Goal: Find contact information: Find contact information

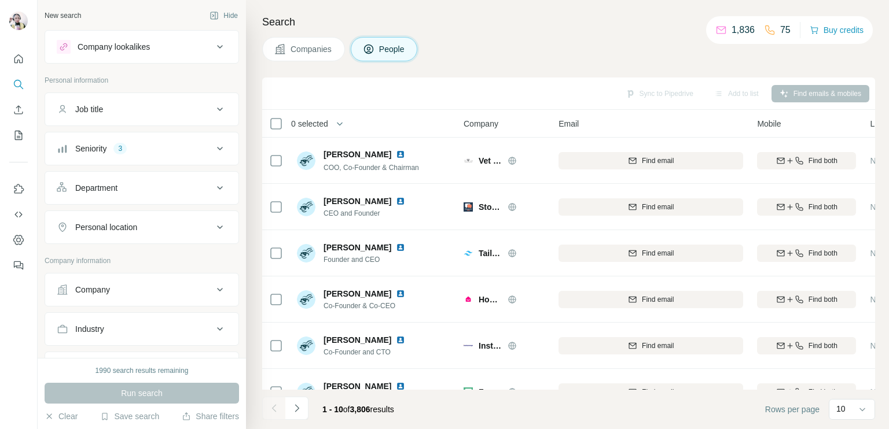
click at [474, 53] on div "Companies People" at bounding box center [568, 49] width 613 height 24
click at [19, 132] on icon "My lists" at bounding box center [19, 136] width 12 height 12
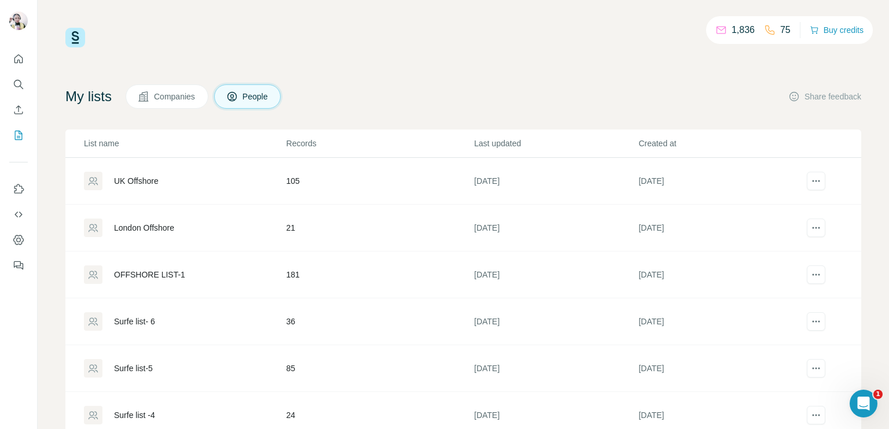
click at [343, 191] on td "105" at bounding box center [380, 181] width 188 height 47
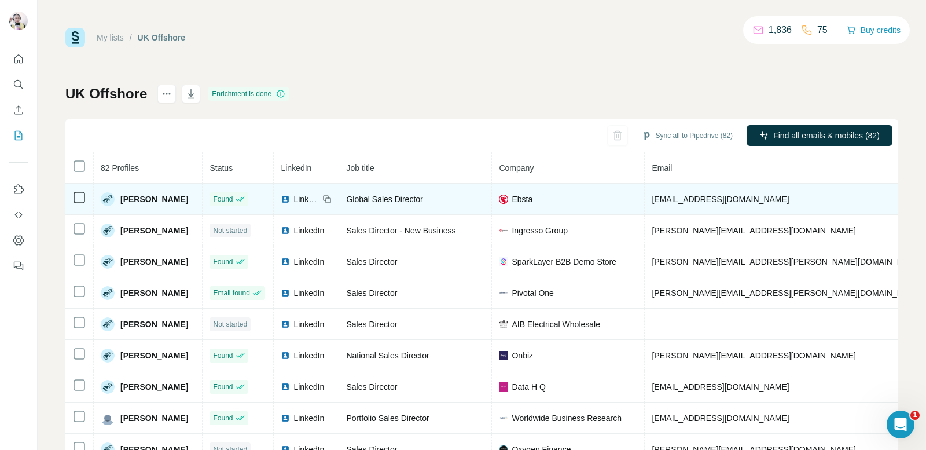
copy span "[PHONE_NUMBER]"
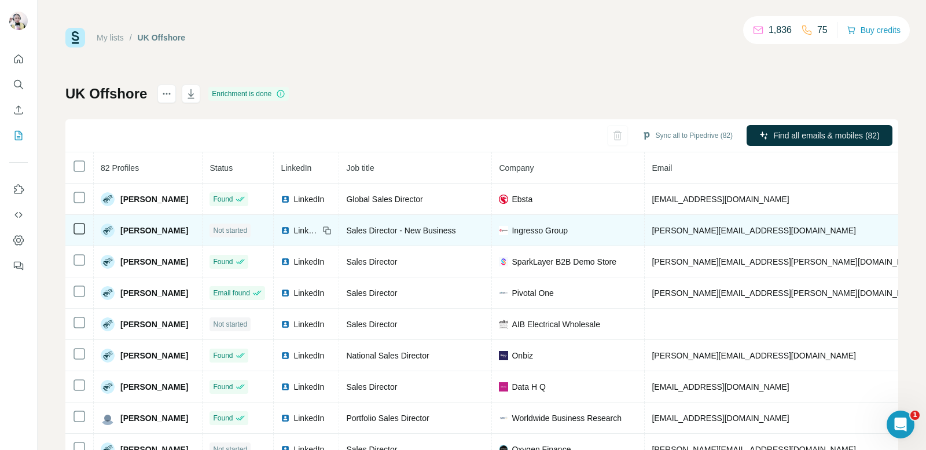
copy span "[PHONE_NUMBER]"
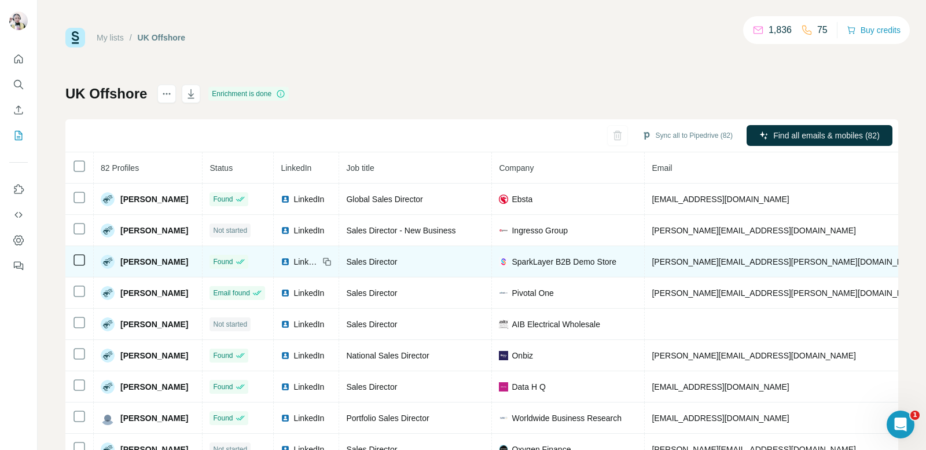
copy span "[PHONE_NUMBER]"
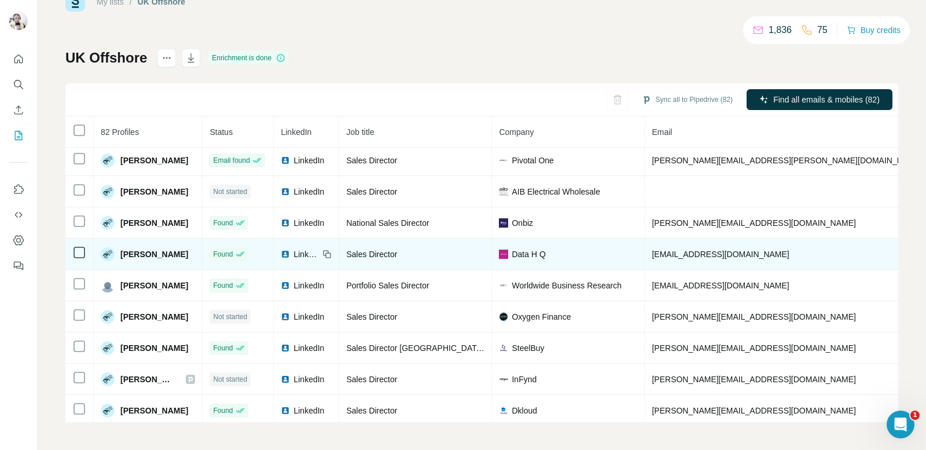
scroll to position [116, 0]
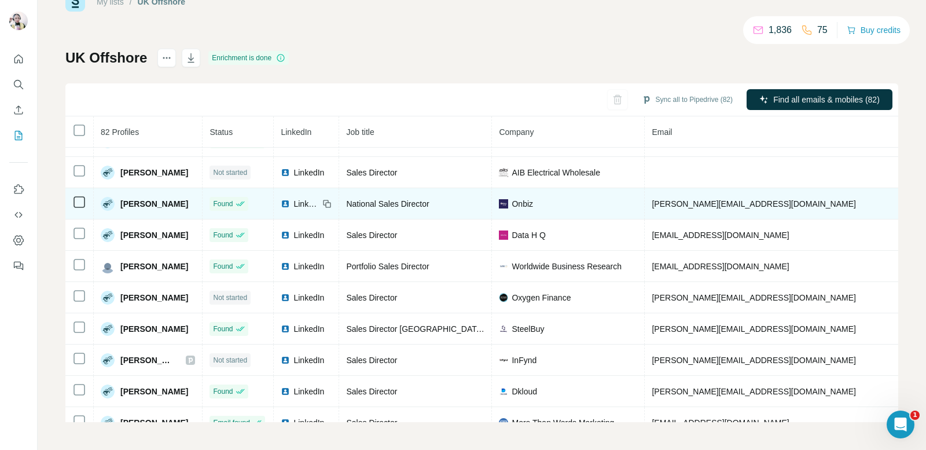
copy span "[PHONE_NUMBER]"
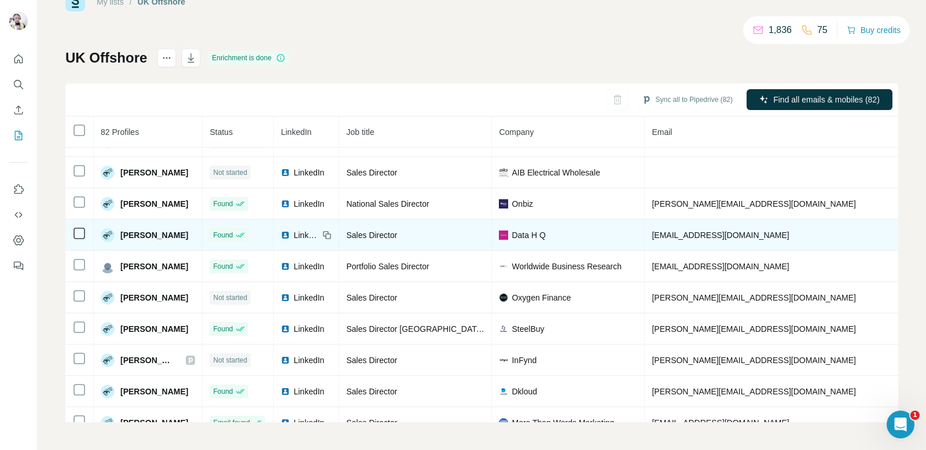
copy span "[PHONE_NUMBER]"
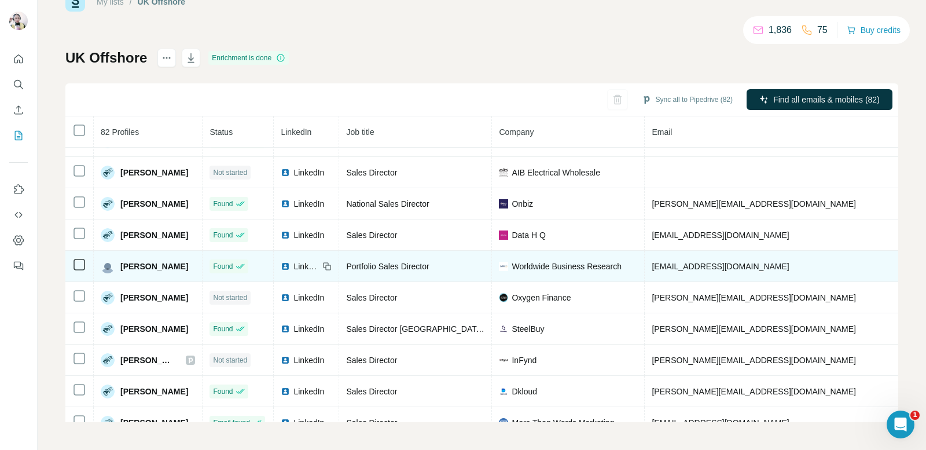
copy span "[PHONE_NUMBER]"
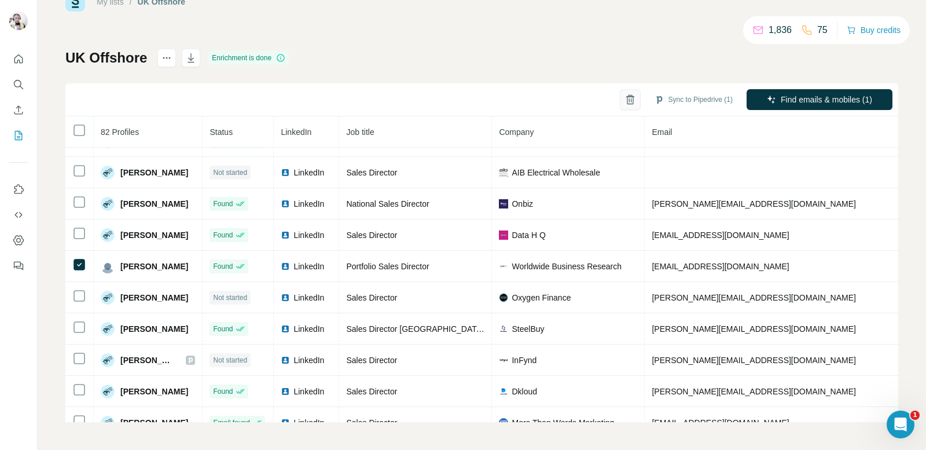
click at [624, 95] on icon "button" at bounding box center [630, 100] width 12 height 12
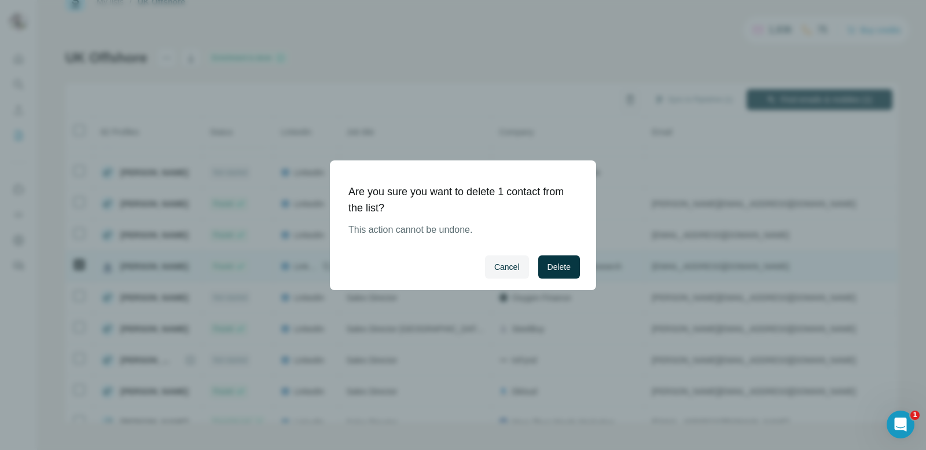
drag, startPoint x: 559, startPoint y: 266, endPoint x: 554, endPoint y: 260, distance: 7.4
click at [559, 265] on span "Delete" at bounding box center [558, 267] width 23 height 12
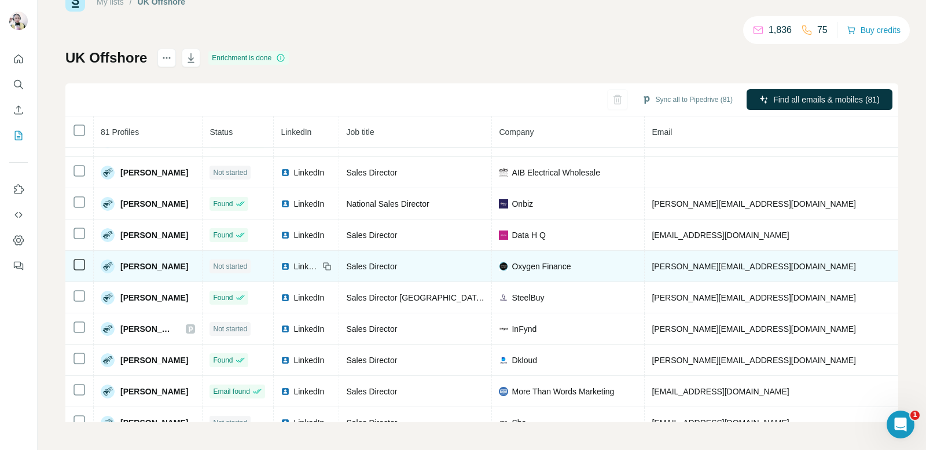
copy span "[PHONE_NUMBER]"
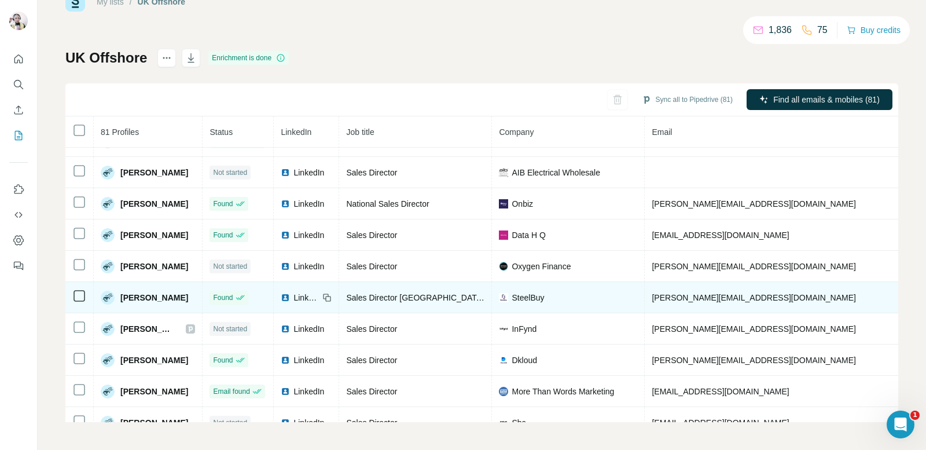
copy span "[PHONE_NUMBER]"
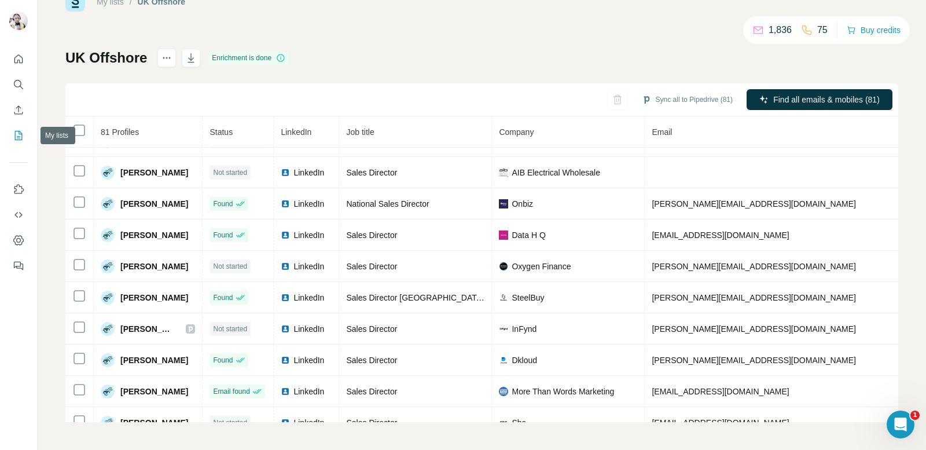
click at [17, 131] on icon "My lists" at bounding box center [19, 135] width 8 height 9
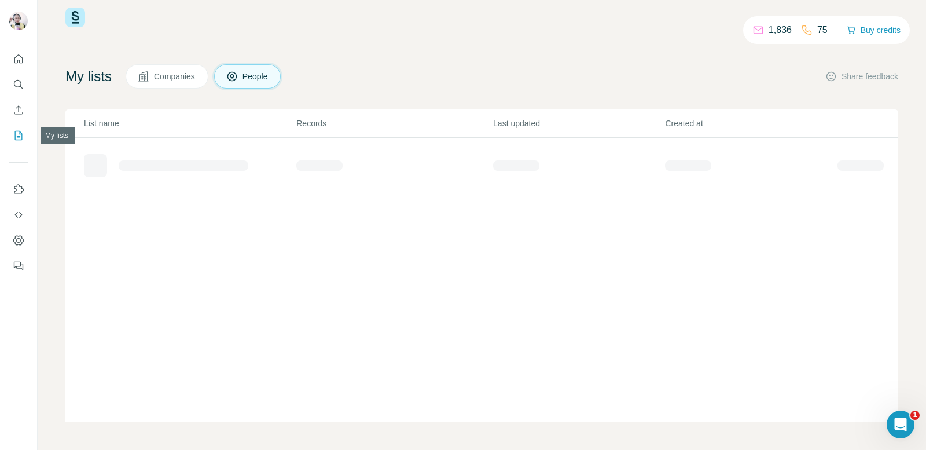
scroll to position [20, 0]
click at [17, 132] on icon "My lists" at bounding box center [19, 136] width 12 height 12
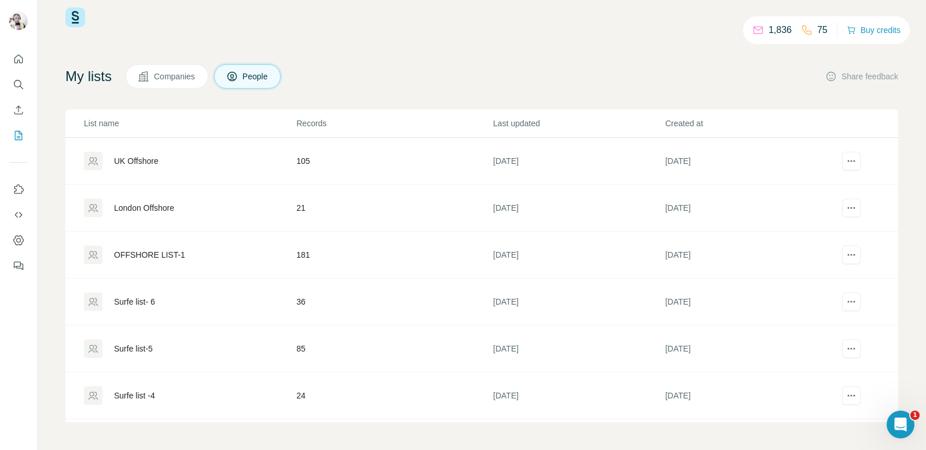
drag, startPoint x: 319, startPoint y: 354, endPoint x: 322, endPoint y: 347, distance: 7.8
click at [320, 351] on td "85" at bounding box center [394, 348] width 197 height 47
click at [325, 403] on td "24" at bounding box center [394, 395] width 197 height 47
click at [327, 403] on td "24" at bounding box center [394, 395] width 197 height 47
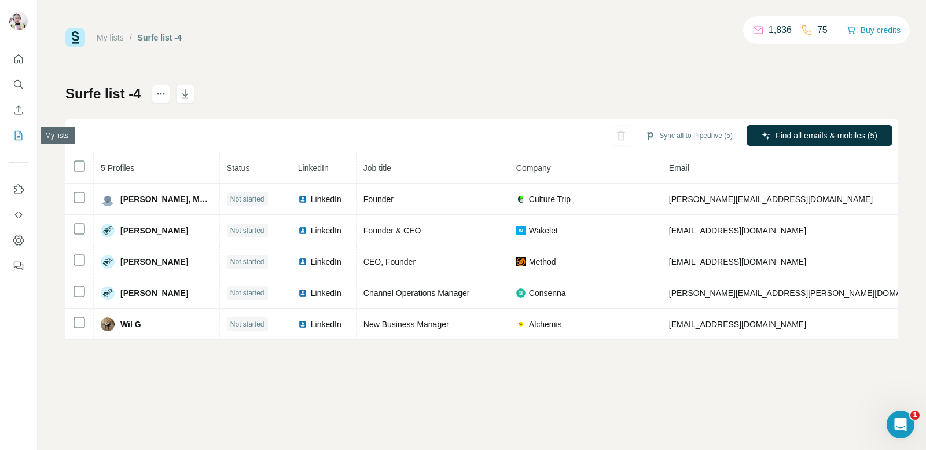
click at [18, 133] on icon "My lists" at bounding box center [19, 136] width 12 height 12
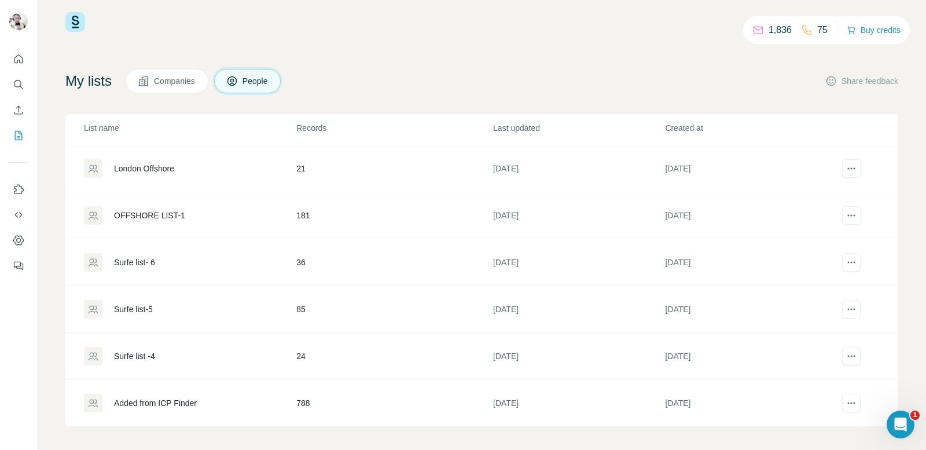
scroll to position [20, 0]
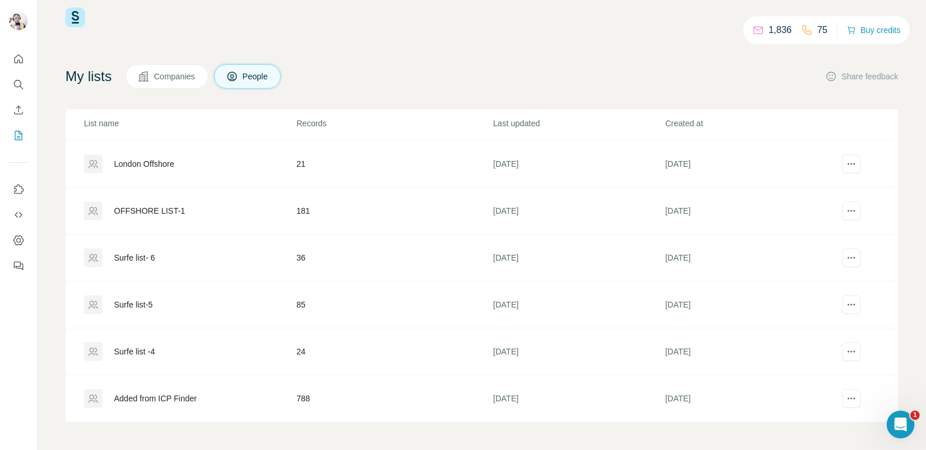
click at [301, 356] on td "24" at bounding box center [394, 351] width 197 height 47
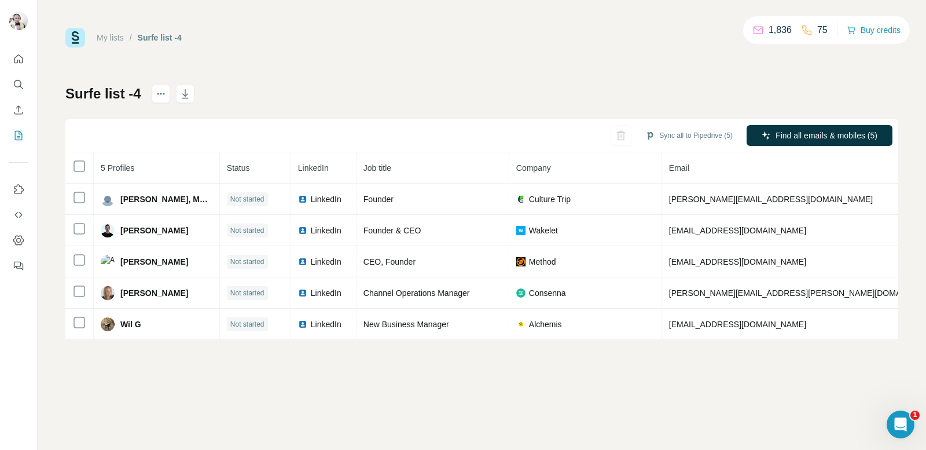
click at [301, 356] on div "My lists / Surfe list -4 1,836 75 Buy credits Surfe list -4 Sync all to Pipedri…" at bounding box center [482, 225] width 888 height 450
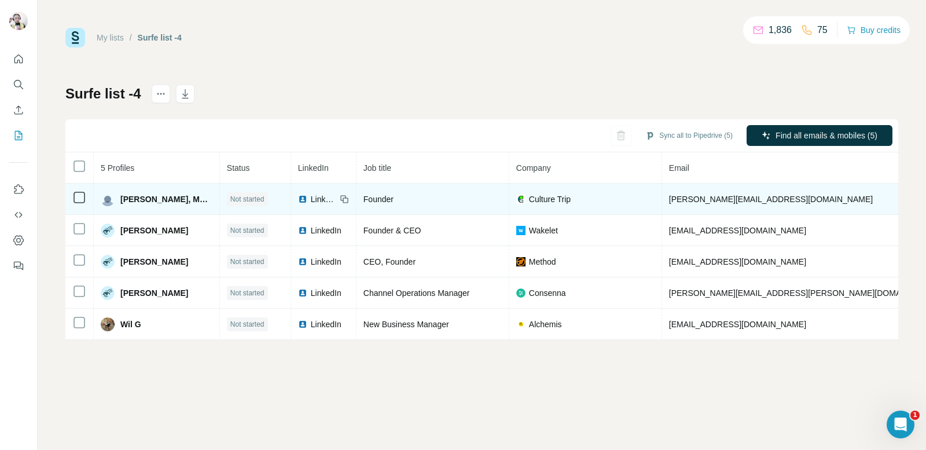
copy span "[PHONE_NUMBER]"
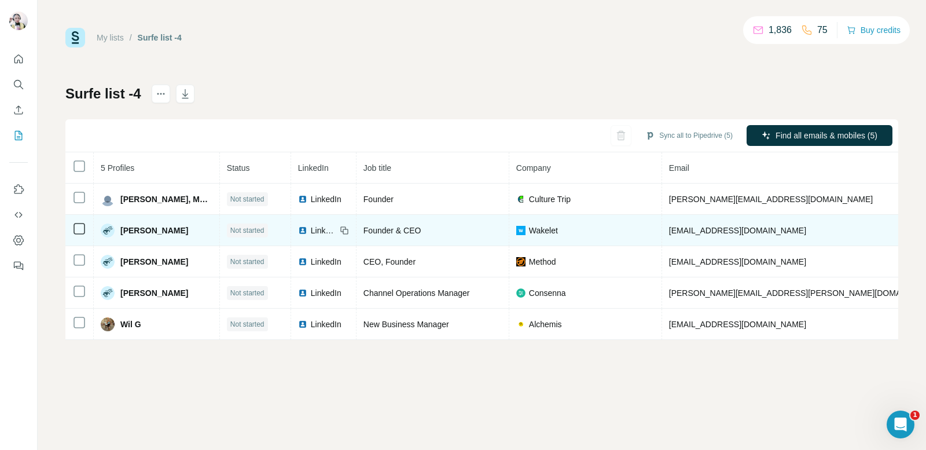
copy span "[PHONE_NUMBER]"
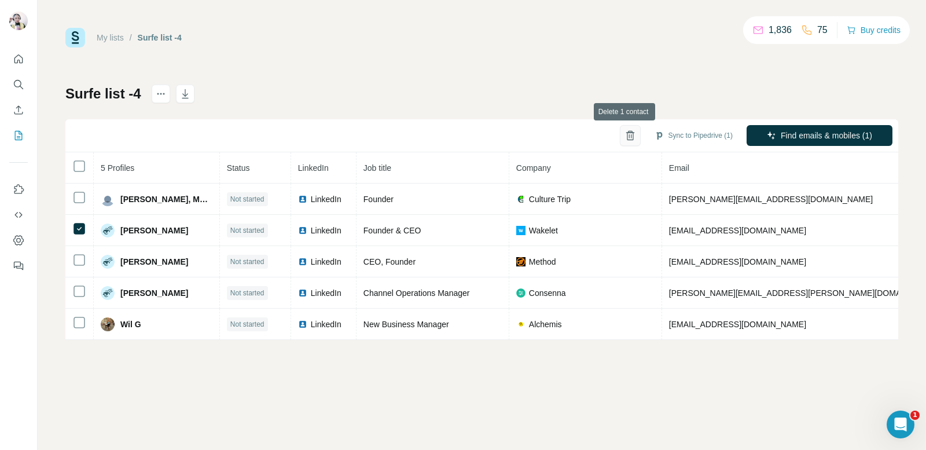
click at [628, 136] on icon "button" at bounding box center [629, 136] width 3 height 4
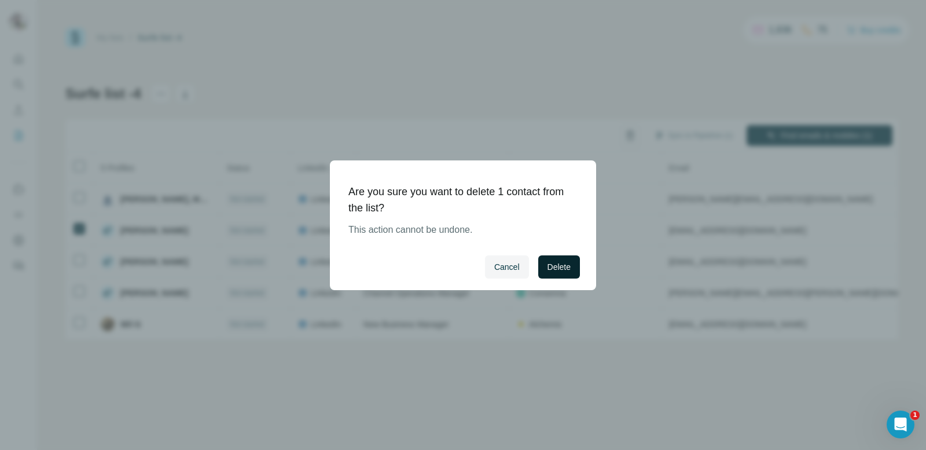
click at [564, 269] on span "Delete" at bounding box center [558, 267] width 23 height 12
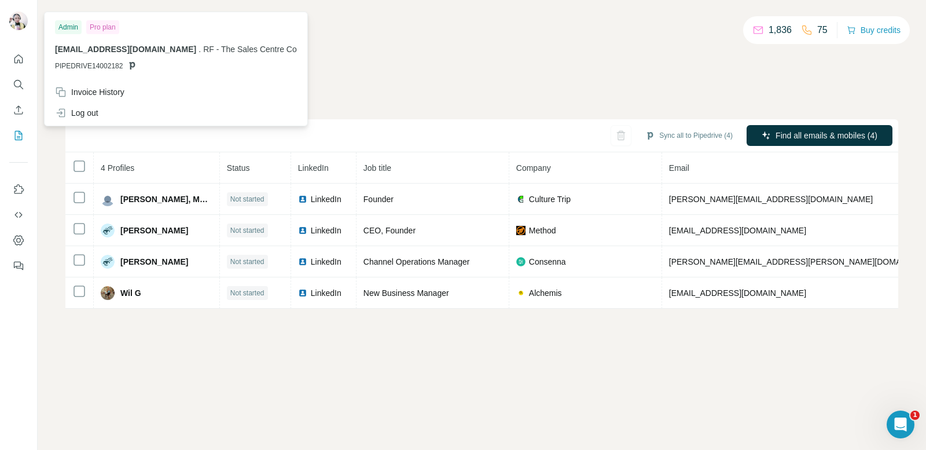
click at [520, 61] on div "My lists / Surfe list -4 1,836 75 Buy credits Surfe list -4 Sync all to Pipedri…" at bounding box center [481, 168] width 833 height 281
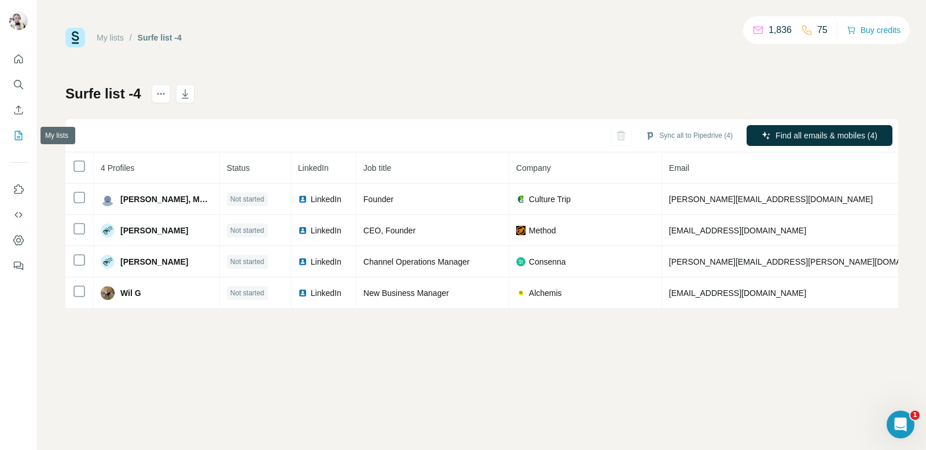
click at [17, 130] on icon "My lists" at bounding box center [19, 136] width 12 height 12
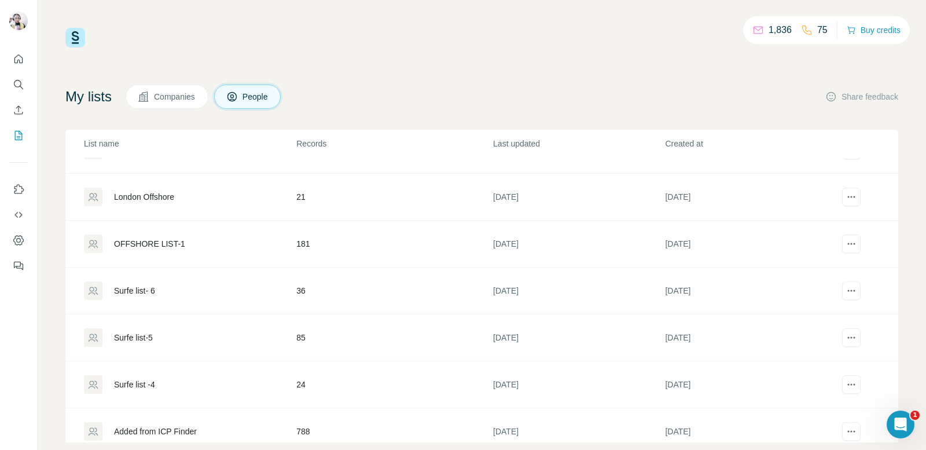
scroll to position [44, 0]
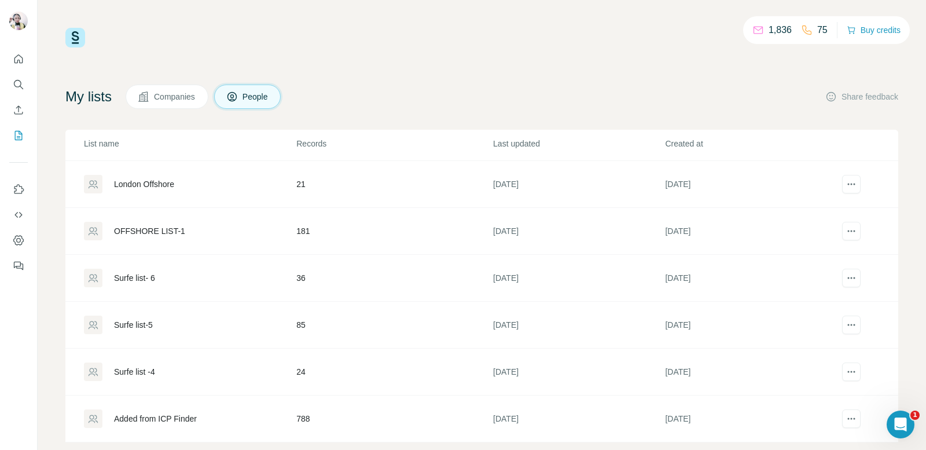
click at [348, 337] on td "85" at bounding box center [394, 324] width 197 height 47
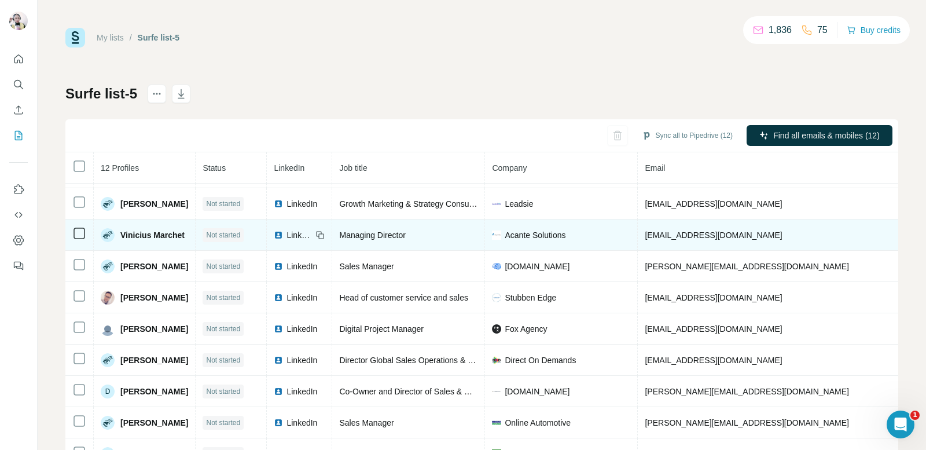
click at [286, 236] on span "LinkedIn" at bounding box center [298, 235] width 25 height 12
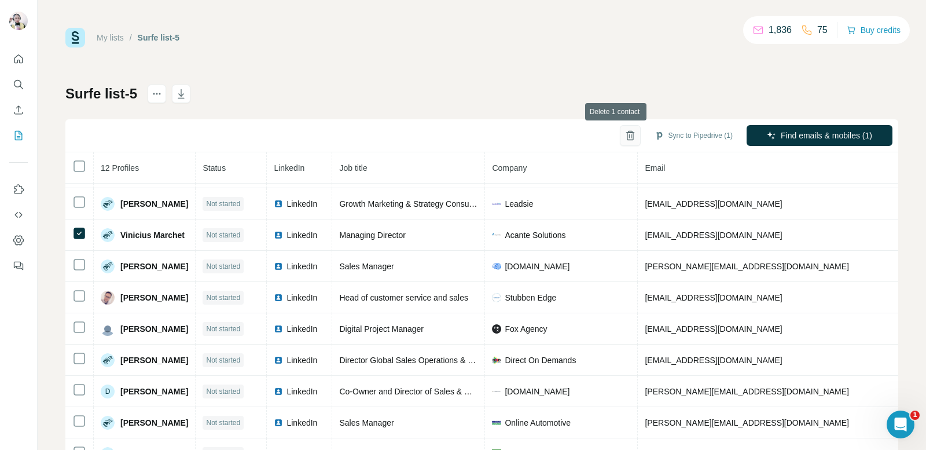
click at [624, 135] on icon "button" at bounding box center [630, 136] width 12 height 12
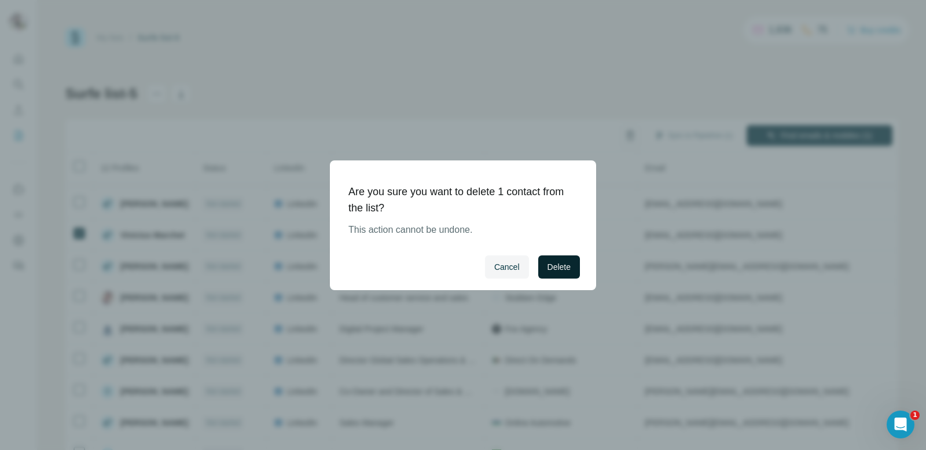
click at [553, 273] on button "Delete" at bounding box center [559, 266] width 42 height 23
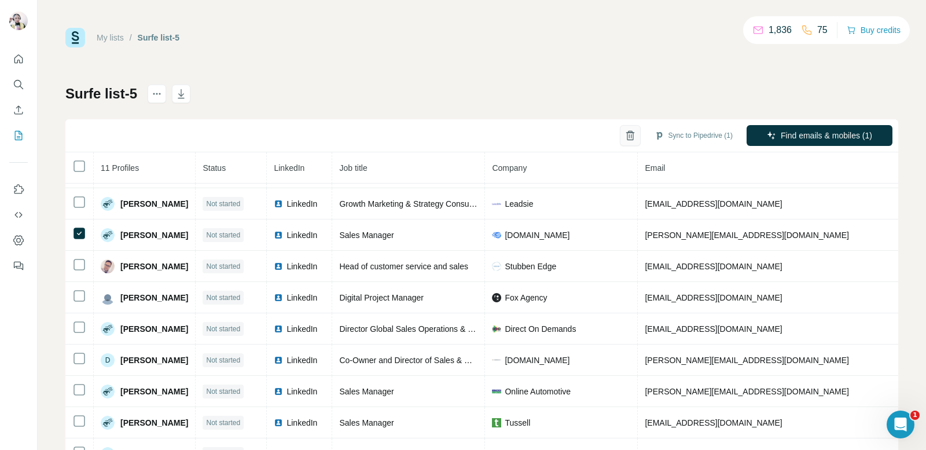
click at [624, 137] on icon "button" at bounding box center [630, 136] width 12 height 12
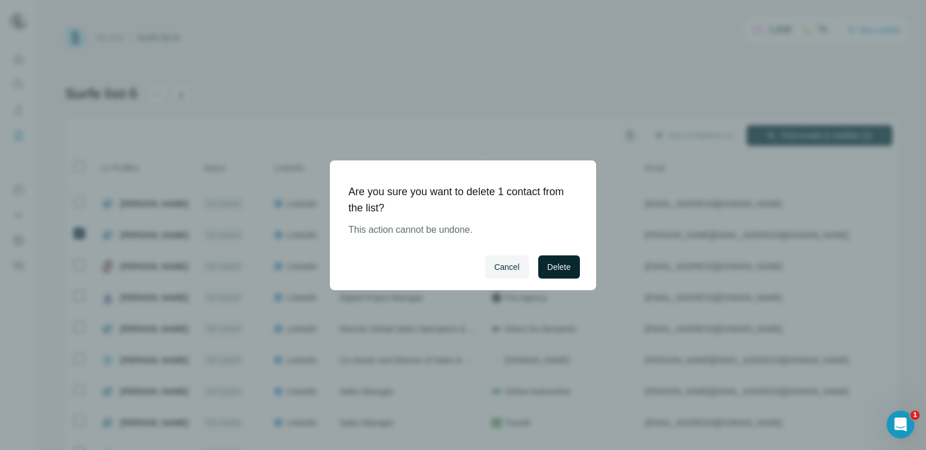
click at [559, 265] on span "Delete" at bounding box center [558, 267] width 23 height 12
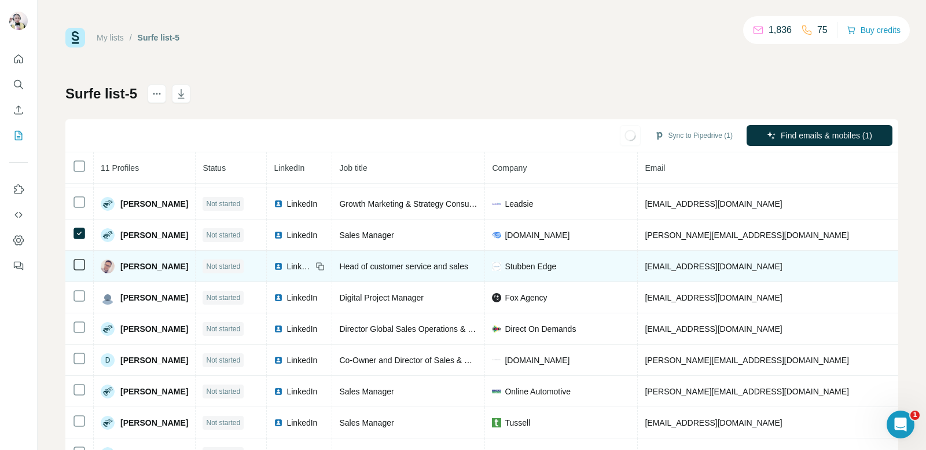
scroll to position [44, 0]
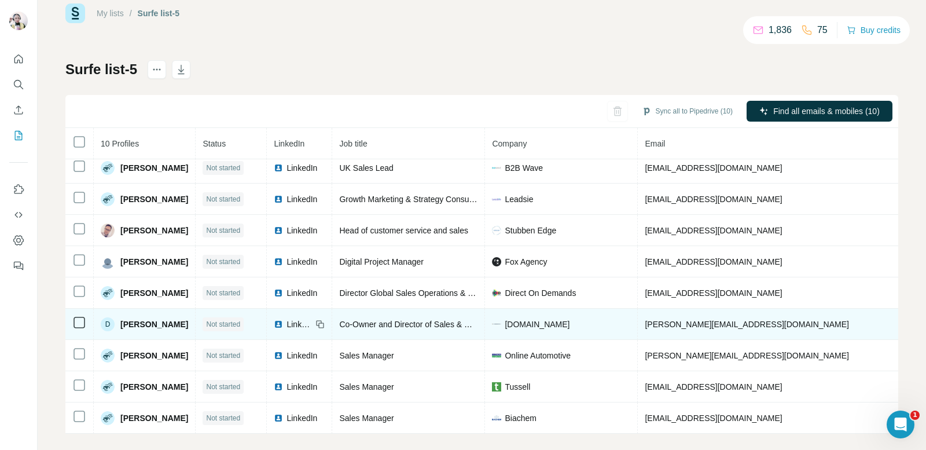
scroll to position [36, 0]
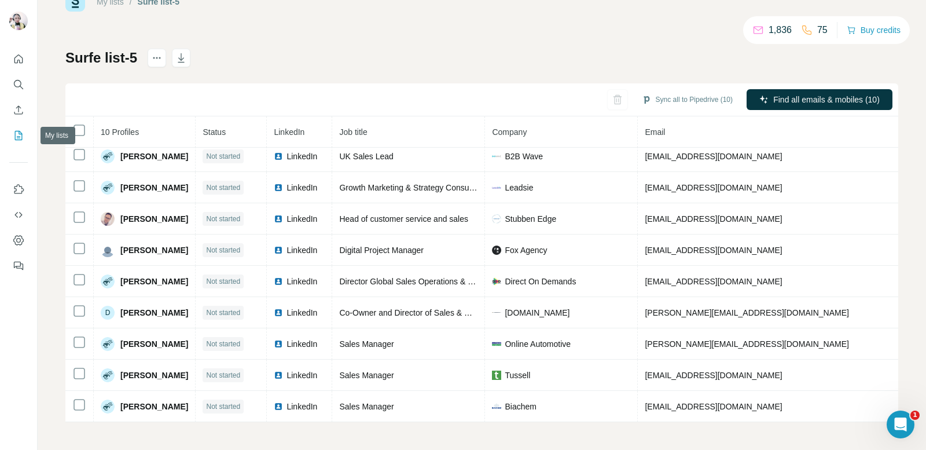
click at [17, 134] on icon "My lists" at bounding box center [19, 136] width 12 height 12
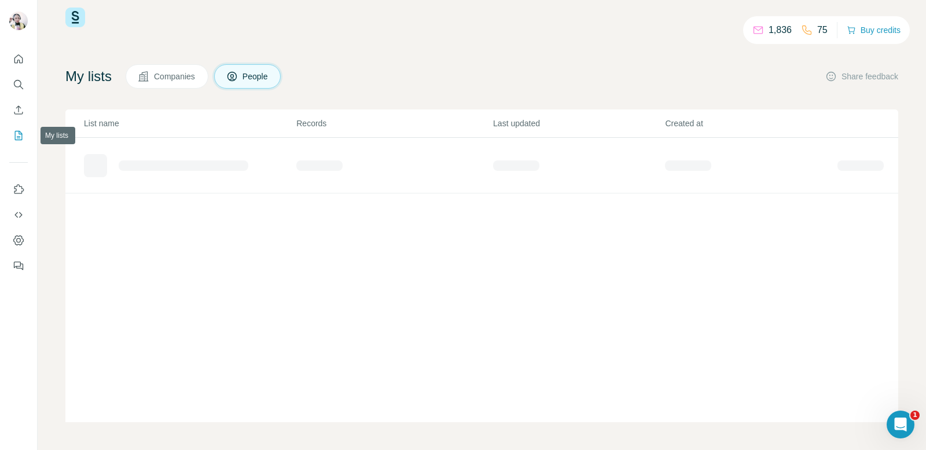
click at [20, 131] on icon "My lists" at bounding box center [19, 136] width 12 height 12
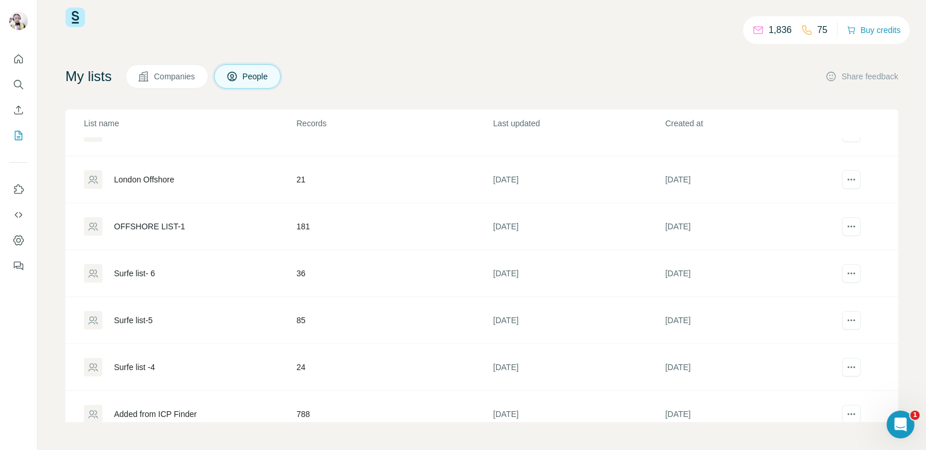
scroll to position [44, 0]
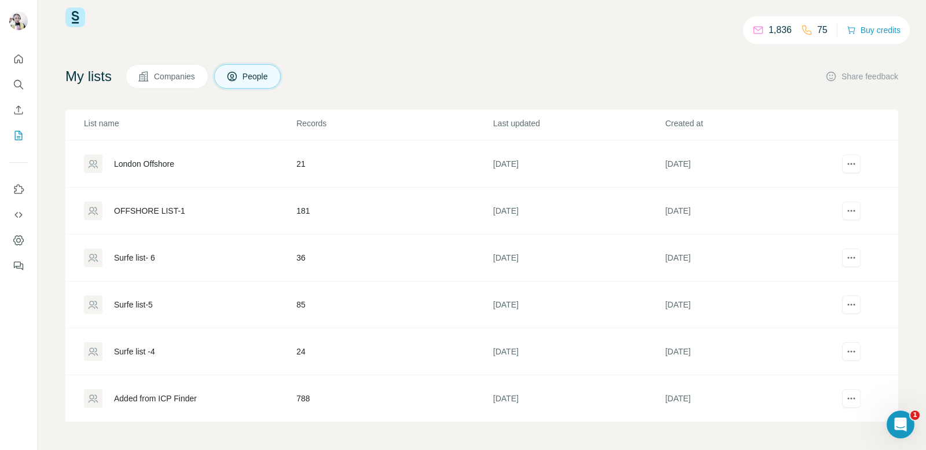
click at [301, 345] on td "24" at bounding box center [394, 351] width 197 height 47
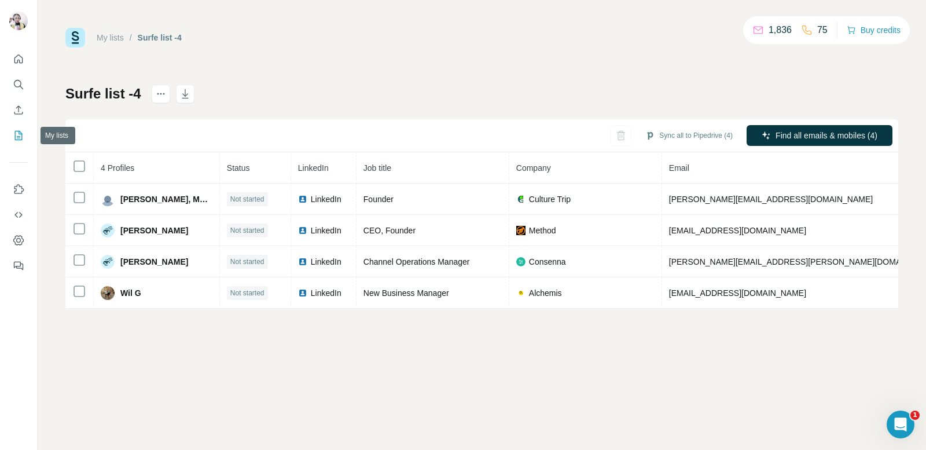
click at [16, 135] on icon "My lists" at bounding box center [19, 136] width 12 height 12
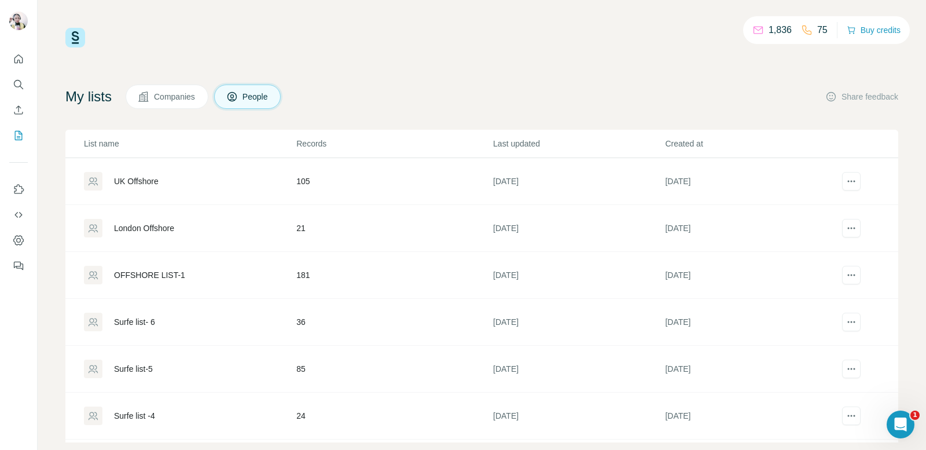
click at [227, 369] on div "Surfe list-5" at bounding box center [189, 368] width 211 height 19
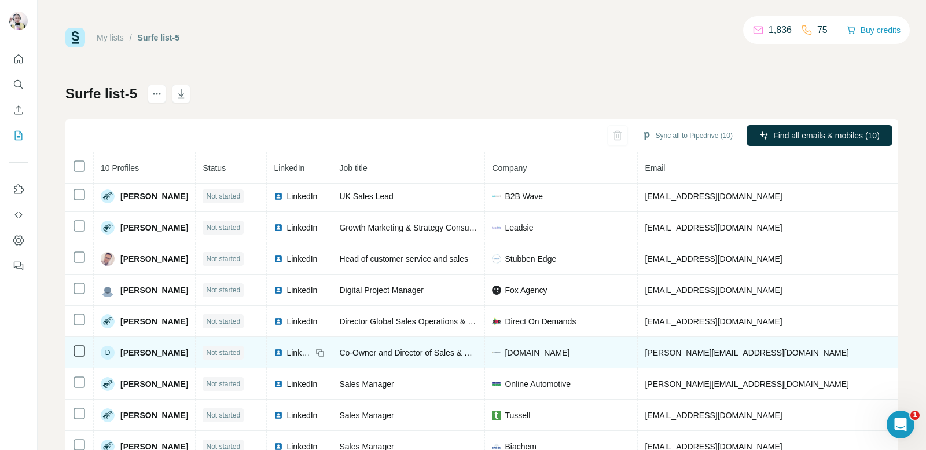
scroll to position [44, 0]
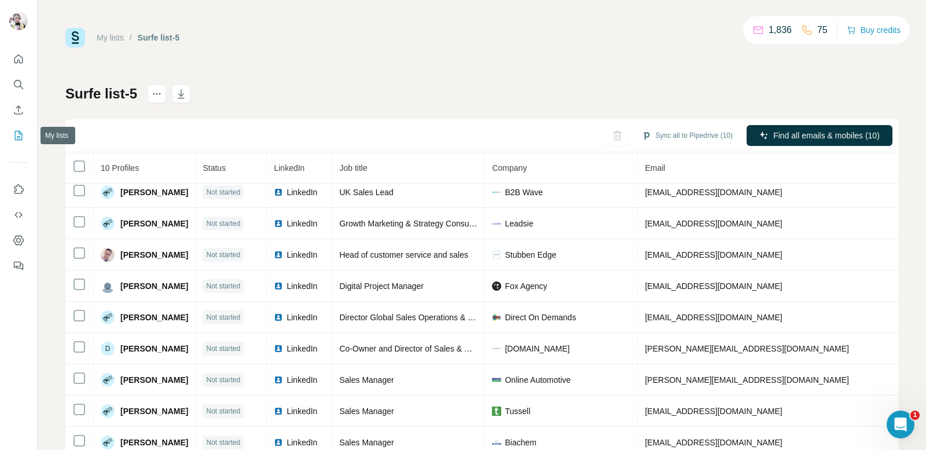
click at [14, 135] on icon "My lists" at bounding box center [19, 136] width 12 height 12
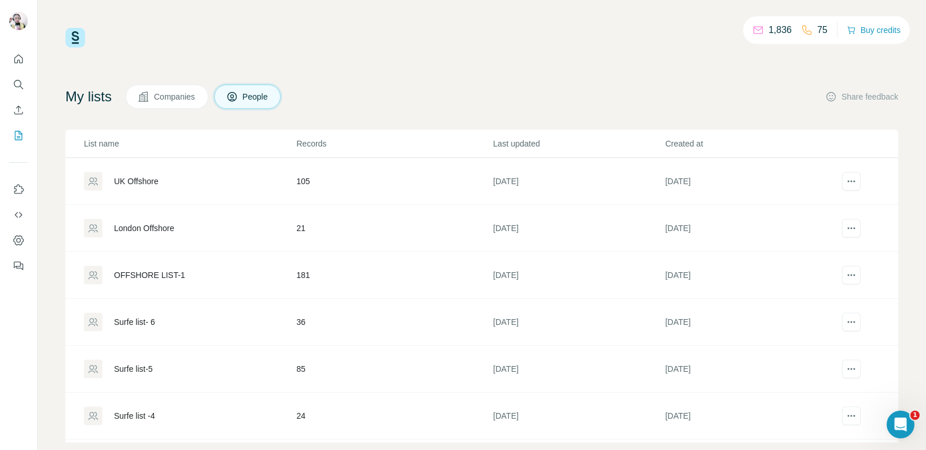
click at [296, 325] on td "36" at bounding box center [394, 322] width 197 height 47
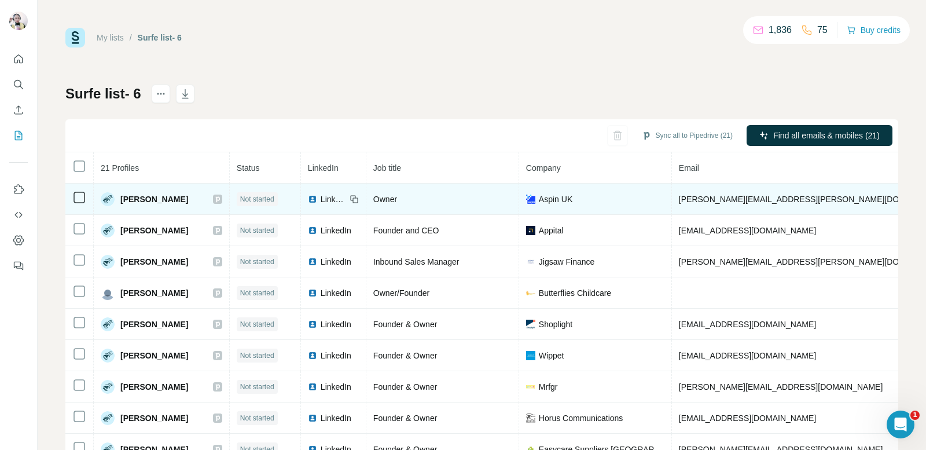
click at [691, 194] on span "[PERSON_NAME][EMAIL_ADDRESS][PERSON_NAME][DOMAIN_NAME]" at bounding box center [814, 198] width 271 height 9
click at [321, 197] on span "LinkedIn" at bounding box center [333, 199] width 25 height 12
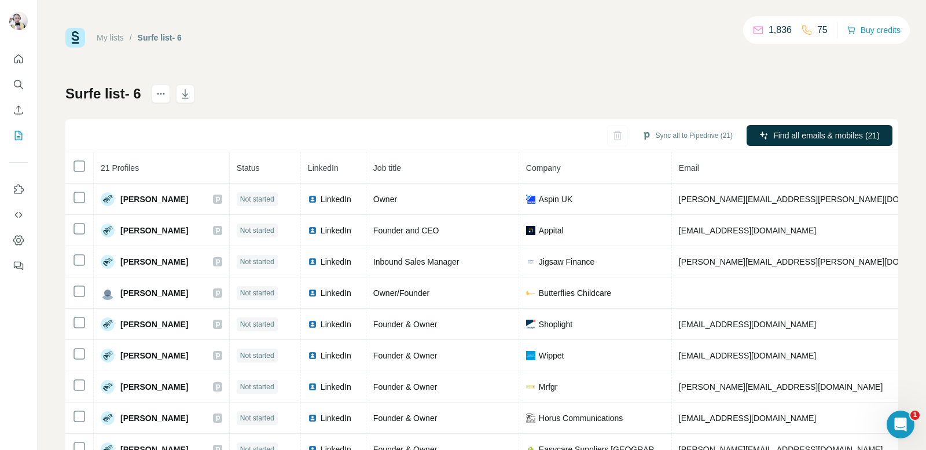
drag, startPoint x: 825, startPoint y: 197, endPoint x: 624, endPoint y: 86, distance: 229.5
click at [624, 86] on div "Surfe list- 6 Sync all to Pipedrive (21) Find all emails & mobiles (21) 21 Prof…" at bounding box center [481, 270] width 833 height 373
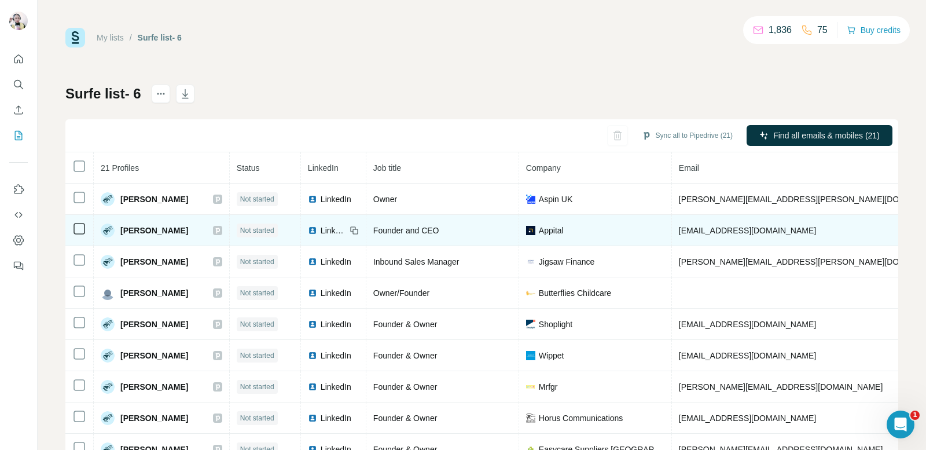
click at [691, 230] on span "[EMAIL_ADDRESS][DOMAIN_NAME]" at bounding box center [747, 230] width 137 height 9
click at [689, 230] on span "[EMAIL_ADDRESS][DOMAIN_NAME]" at bounding box center [747, 230] width 137 height 9
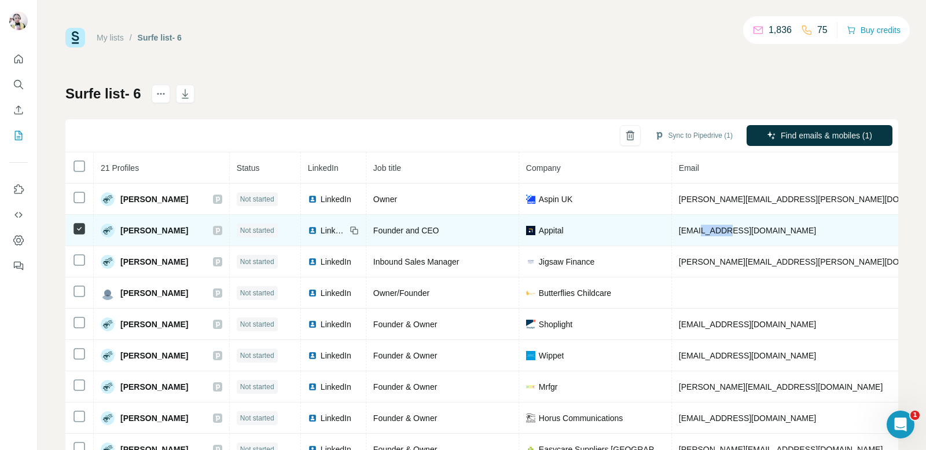
click at [689, 230] on span "[EMAIL_ADDRESS][DOMAIN_NAME]" at bounding box center [747, 230] width 137 height 9
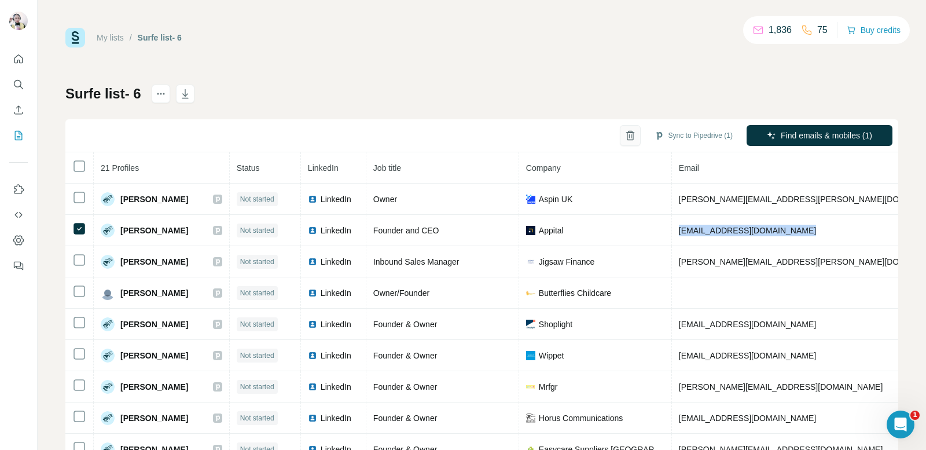
click at [624, 139] on icon "button" at bounding box center [630, 136] width 12 height 12
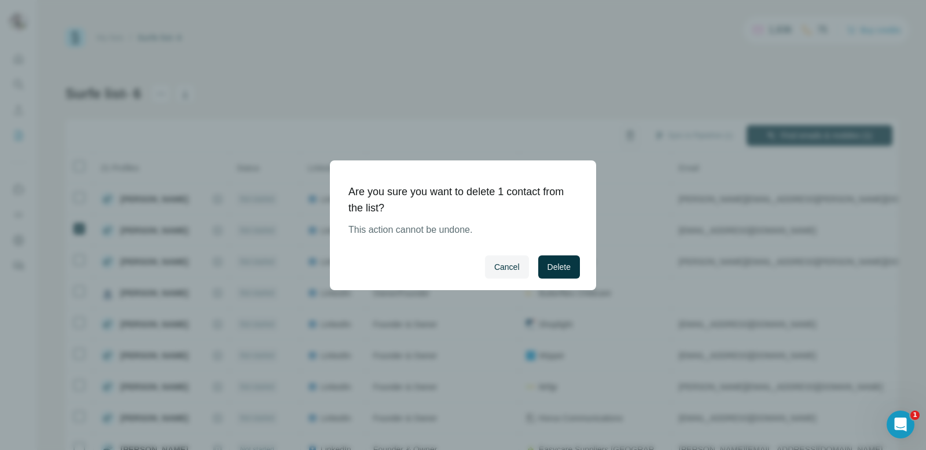
drag, startPoint x: 558, startPoint y: 246, endPoint x: 558, endPoint y: 253, distance: 6.9
click at [558, 249] on div "Cancel Delete" at bounding box center [463, 267] width 266 height 46
click at [558, 264] on span "Delete" at bounding box center [558, 267] width 23 height 12
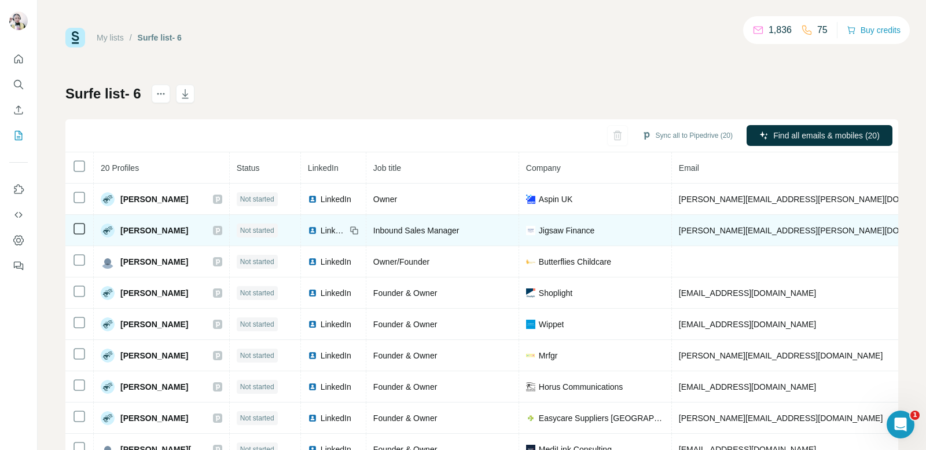
click at [679, 229] on span "[PERSON_NAME][EMAIL_ADDRESS][PERSON_NAME][DOMAIN_NAME]" at bounding box center [814, 230] width 271 height 9
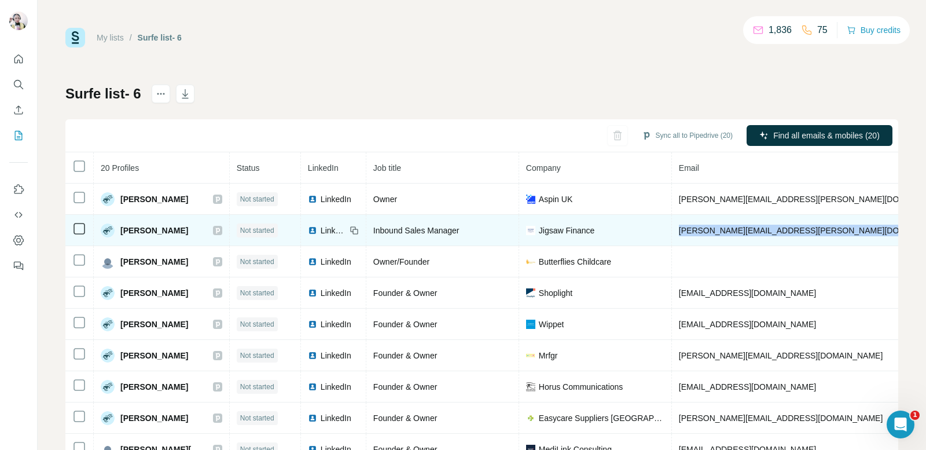
click at [679, 229] on span "[PERSON_NAME][EMAIL_ADDRESS][PERSON_NAME][DOMAIN_NAME]" at bounding box center [814, 230] width 271 height 9
click at [321, 230] on span "LinkedIn" at bounding box center [333, 231] width 25 height 12
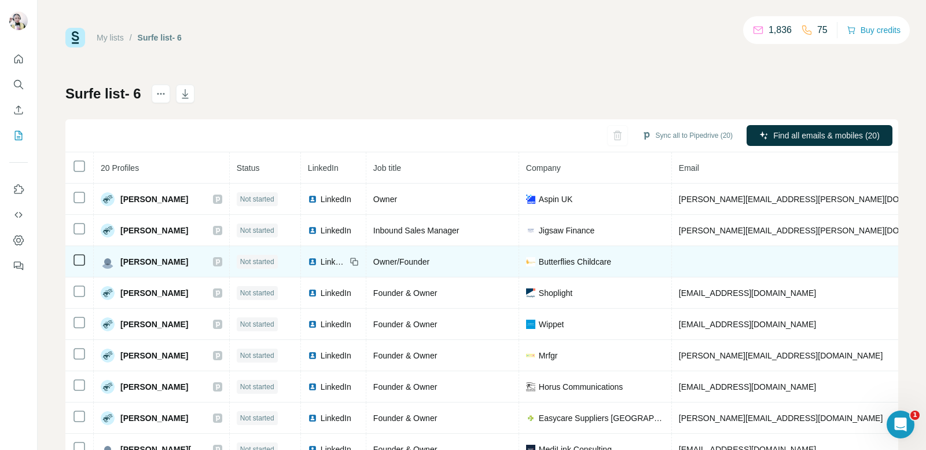
click at [321, 260] on span "LinkedIn" at bounding box center [333, 262] width 25 height 12
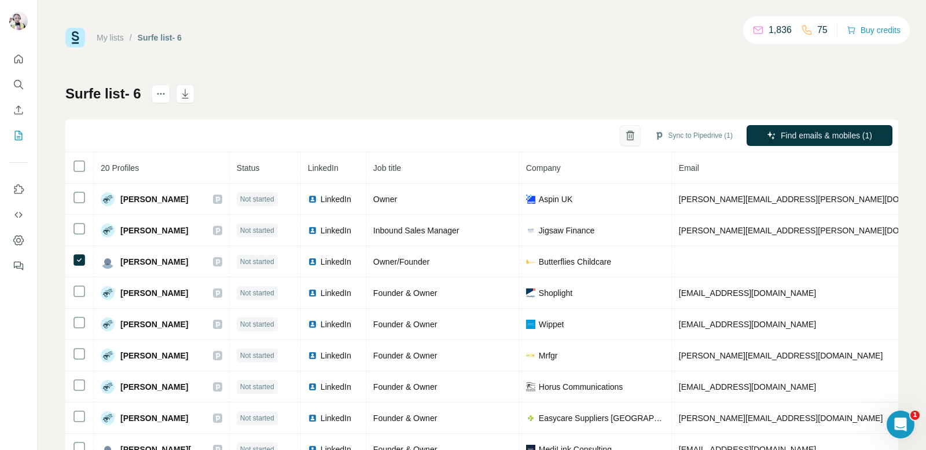
click at [624, 136] on icon "button" at bounding box center [630, 136] width 12 height 12
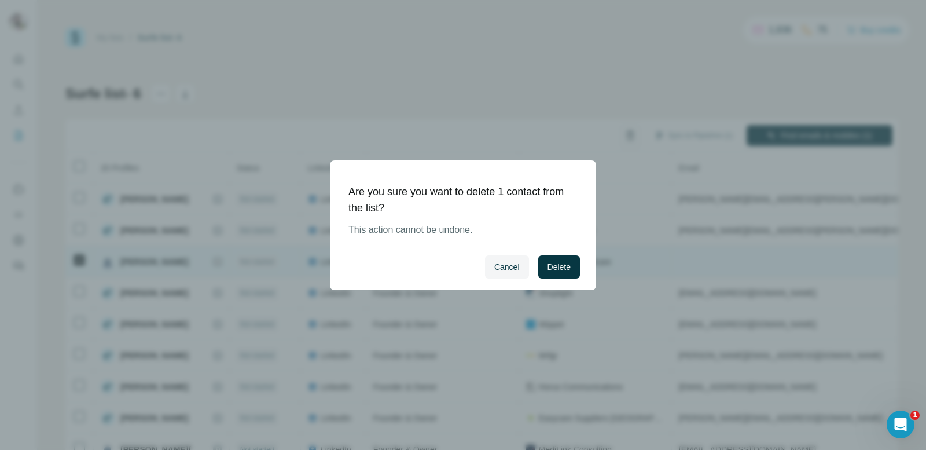
click at [562, 259] on button "Delete" at bounding box center [559, 266] width 42 height 23
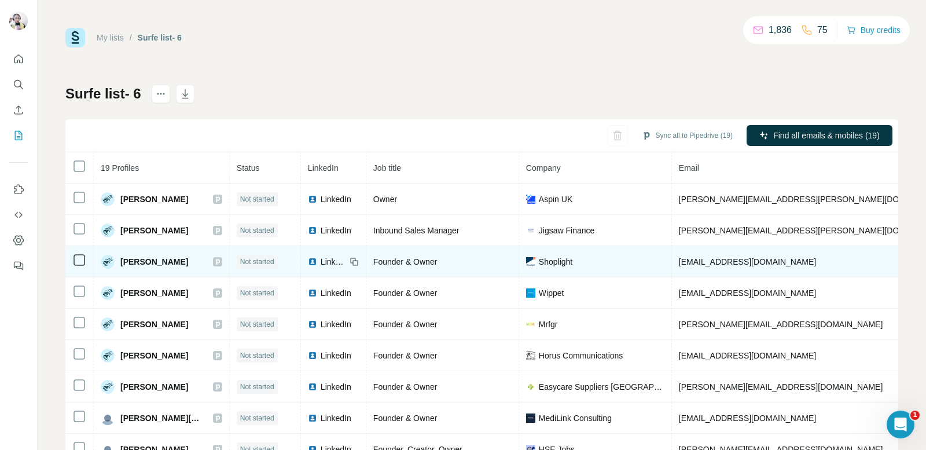
click at [328, 260] on span "LinkedIn" at bounding box center [333, 262] width 25 height 12
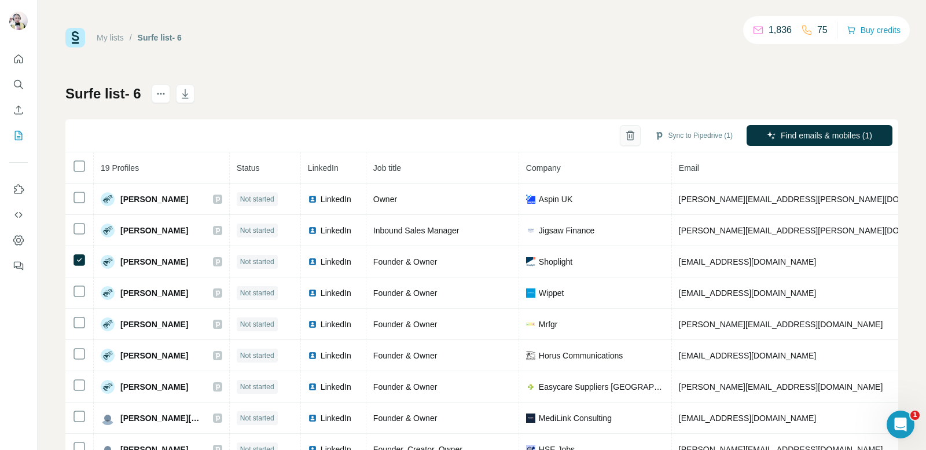
click at [624, 138] on icon "button" at bounding box center [630, 136] width 12 height 12
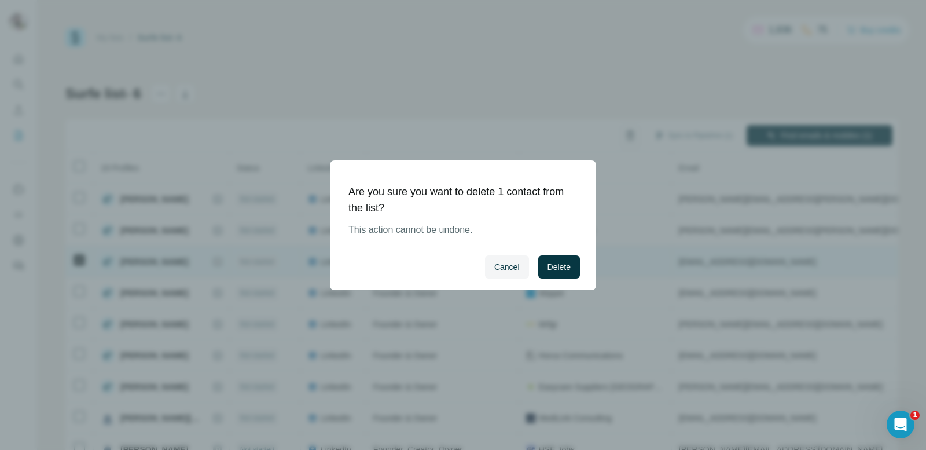
drag, startPoint x: 560, startPoint y: 268, endPoint x: 572, endPoint y: 266, distance: 12.3
click at [561, 268] on span "Delete" at bounding box center [558, 267] width 23 height 12
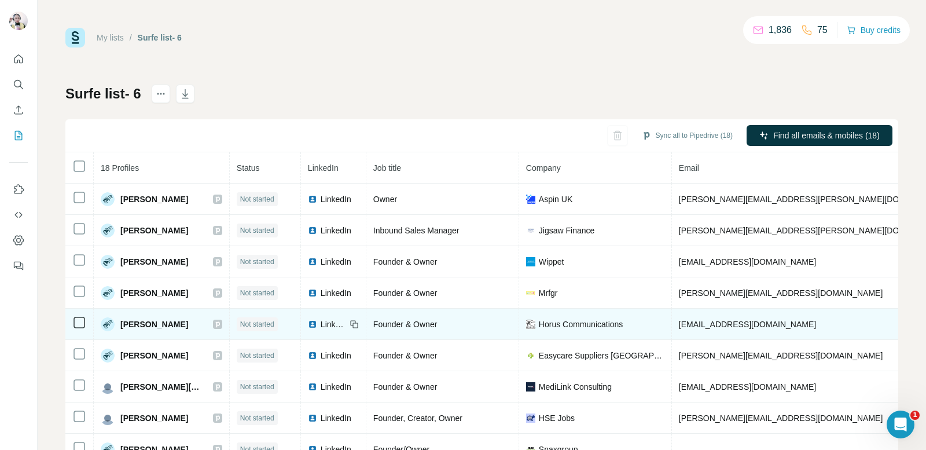
click at [341, 323] on span "LinkedIn" at bounding box center [333, 324] width 25 height 12
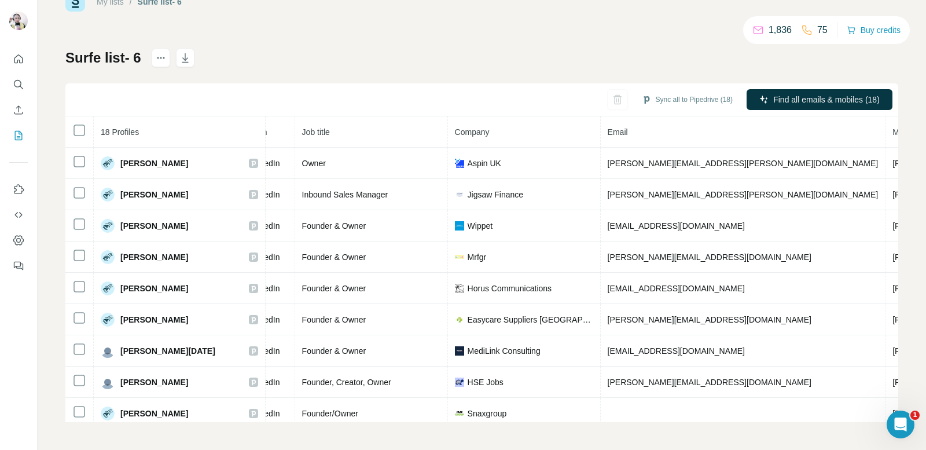
scroll to position [0, 123]
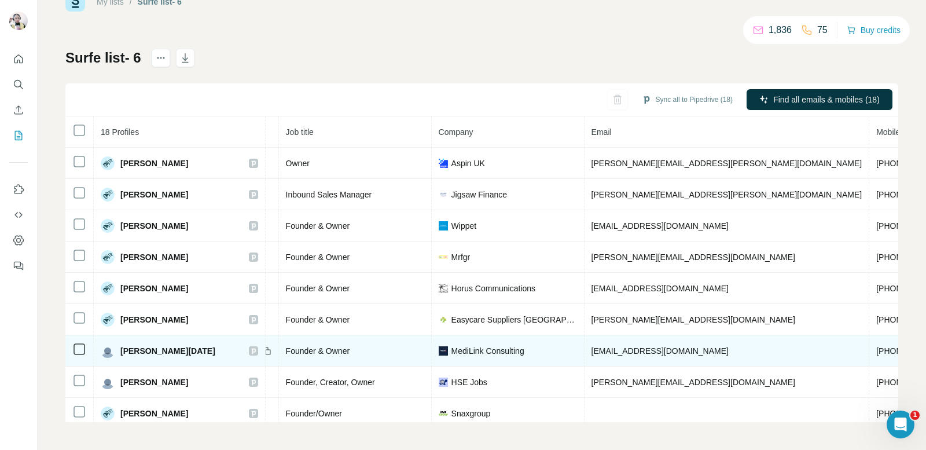
click at [876, 355] on span "[PHONE_NUMBER]" at bounding box center [912, 350] width 73 height 9
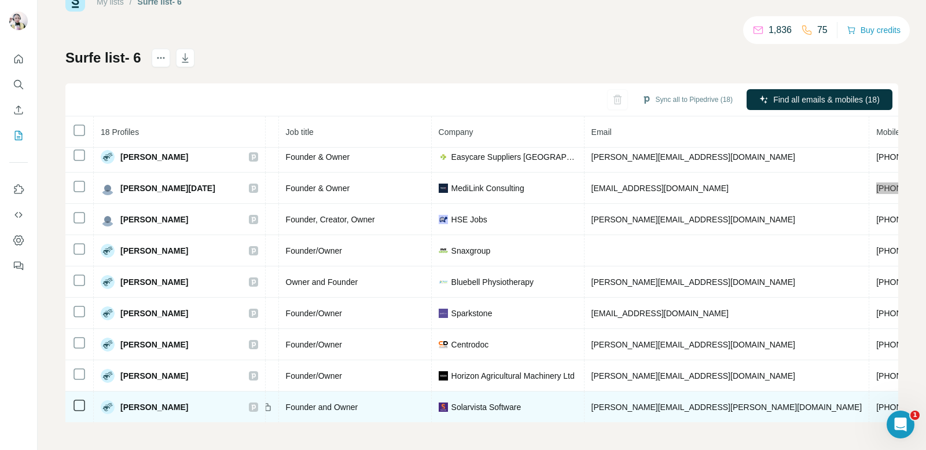
scroll to position [174, 123]
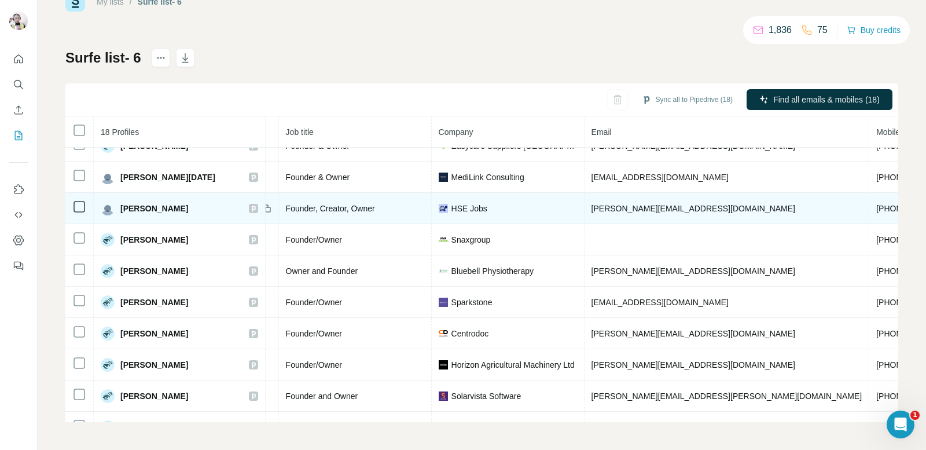
click at [876, 210] on span "[PHONE_NUMBER]" at bounding box center [912, 208] width 73 height 9
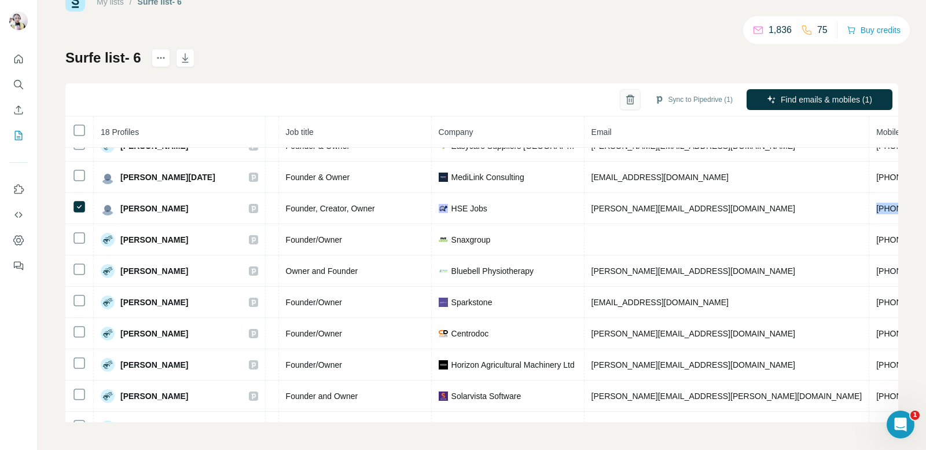
click at [624, 97] on icon "button" at bounding box center [630, 100] width 12 height 12
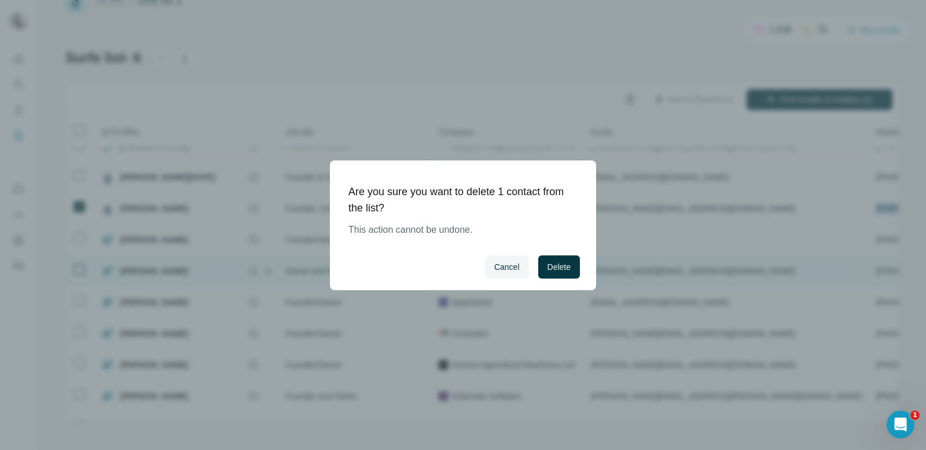
click at [556, 268] on span "Delete" at bounding box center [558, 267] width 23 height 12
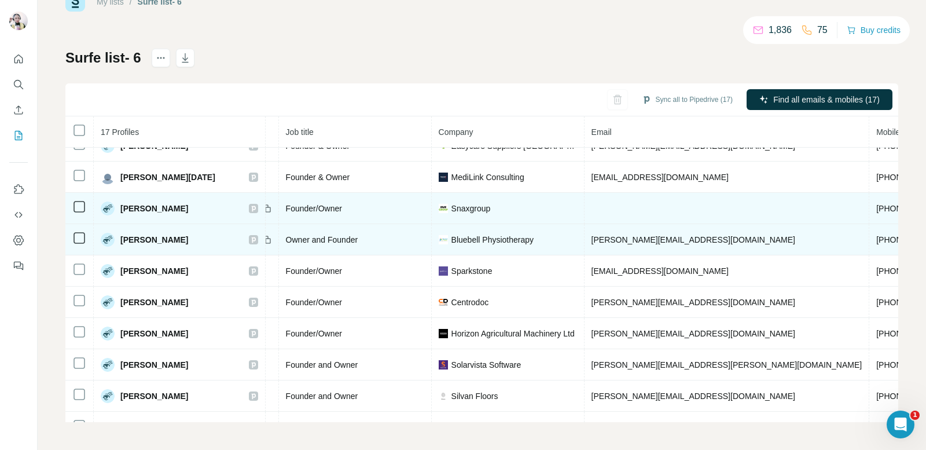
click at [876, 204] on span "[PHONE_NUMBER]" at bounding box center [912, 208] width 73 height 9
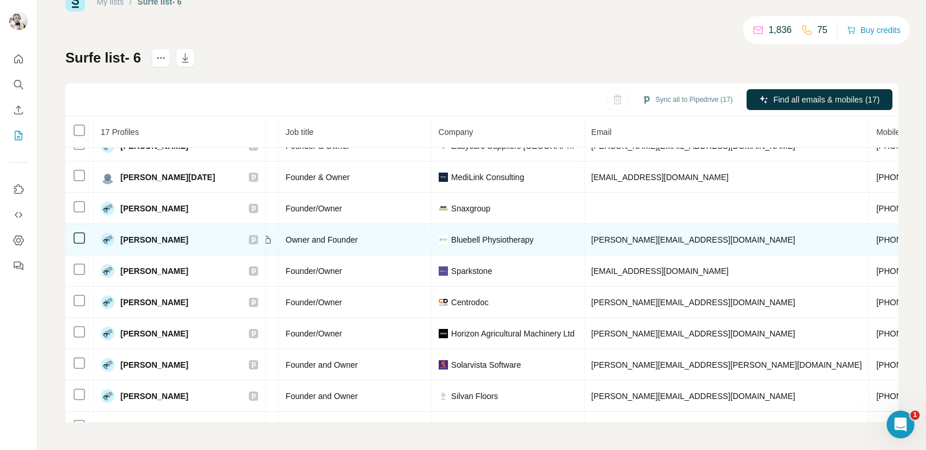
click at [876, 240] on span "[PHONE_NUMBER]" at bounding box center [912, 239] width 73 height 9
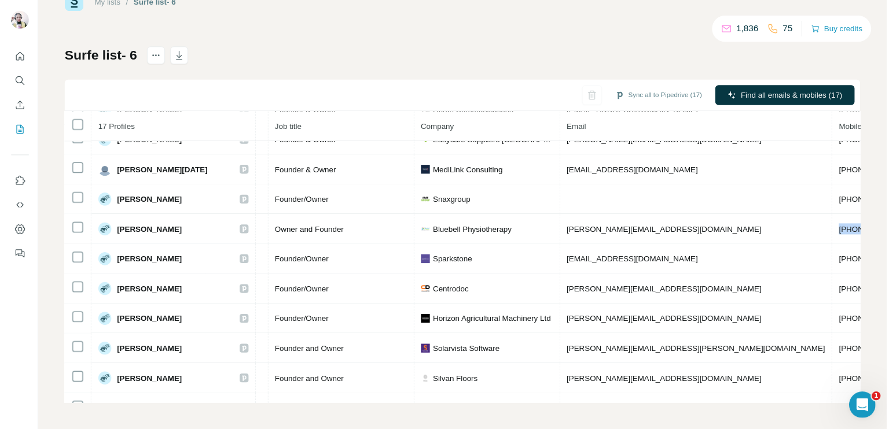
scroll to position [174, 123]
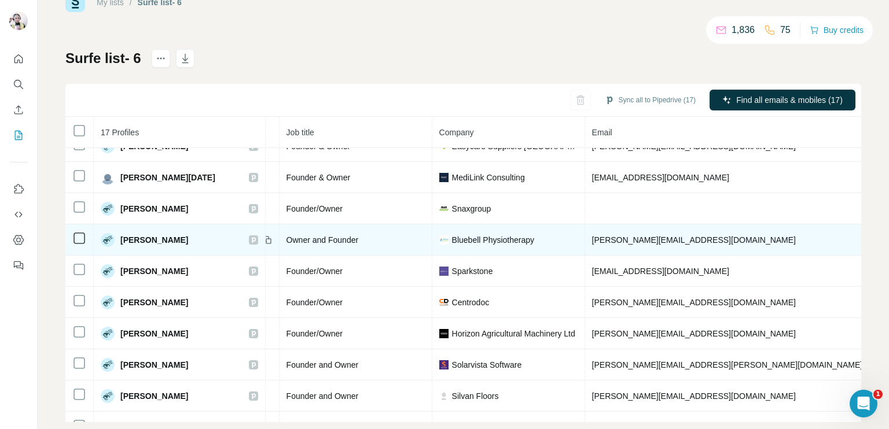
click at [642, 236] on span "[PERSON_NAME][EMAIL_ADDRESS][DOMAIN_NAME]" at bounding box center [694, 240] width 204 height 9
click at [129, 236] on span "[PERSON_NAME]" at bounding box center [154, 240] width 68 height 12
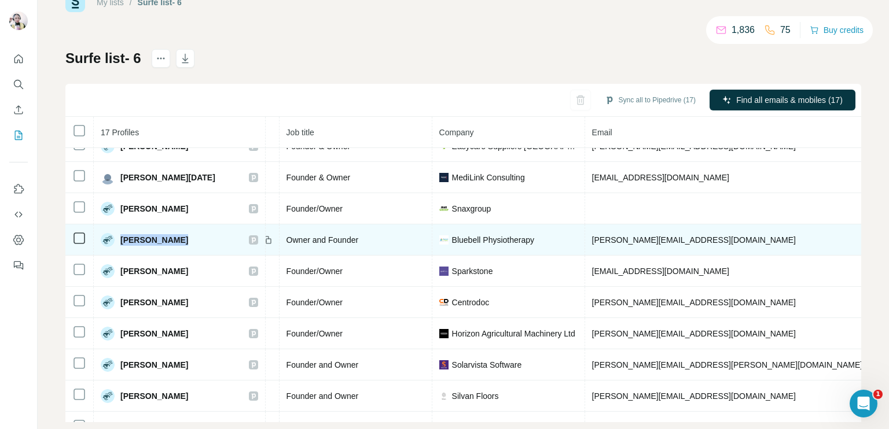
click at [129, 236] on span "[PERSON_NAME]" at bounding box center [154, 240] width 68 height 12
click at [635, 236] on span "[PERSON_NAME][EMAIL_ADDRESS][DOMAIN_NAME]" at bounding box center [694, 240] width 204 height 9
drag, startPoint x: 546, startPoint y: 238, endPoint x: 457, endPoint y: 238, distance: 89.7
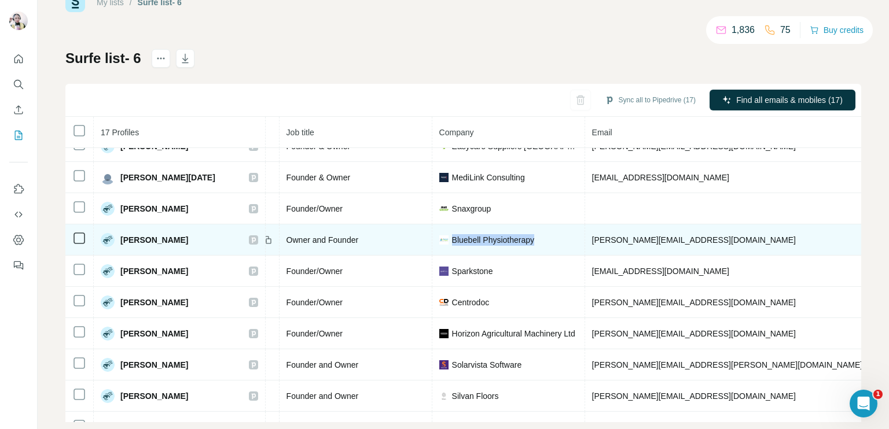
click at [457, 238] on div "Bluebell Physiotherapy" at bounding box center [508, 240] width 138 height 12
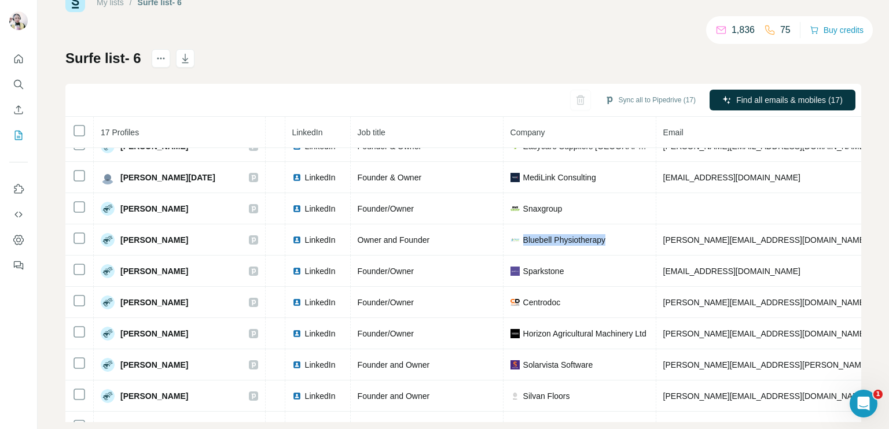
scroll to position [174, 47]
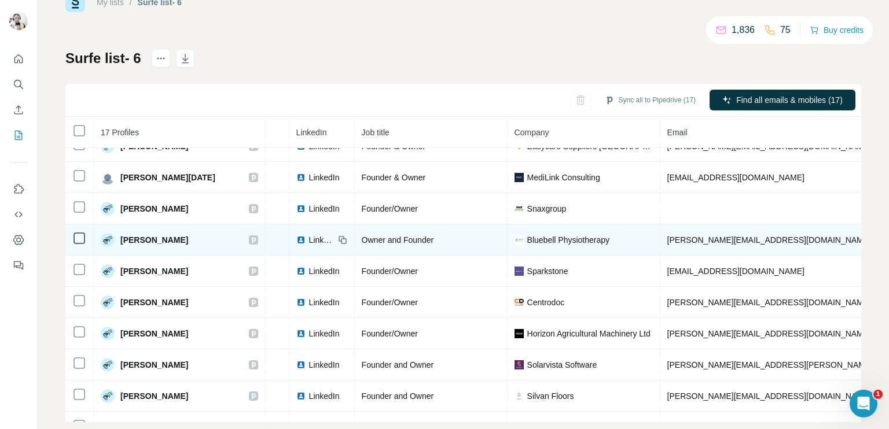
click at [328, 235] on span "LinkedIn" at bounding box center [321, 240] width 25 height 12
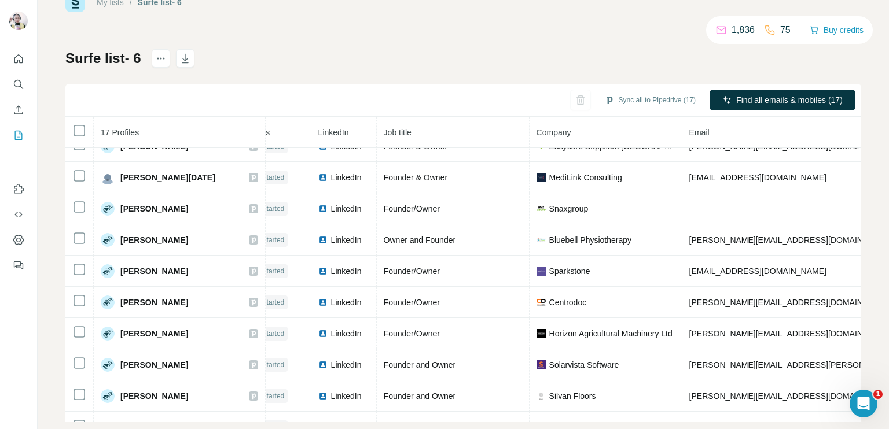
scroll to position [174, 0]
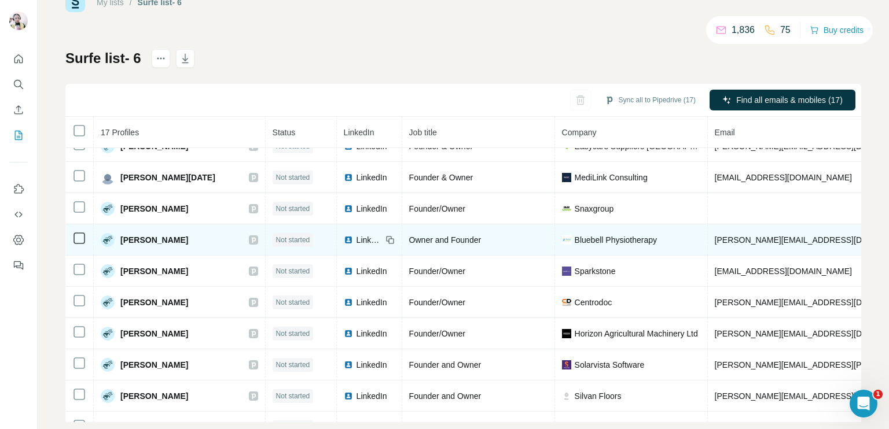
click at [439, 238] on span "Owner and Founder" at bounding box center [445, 240] width 72 height 9
click at [620, 239] on span "Bluebell Physiotherapy" at bounding box center [616, 240] width 82 height 12
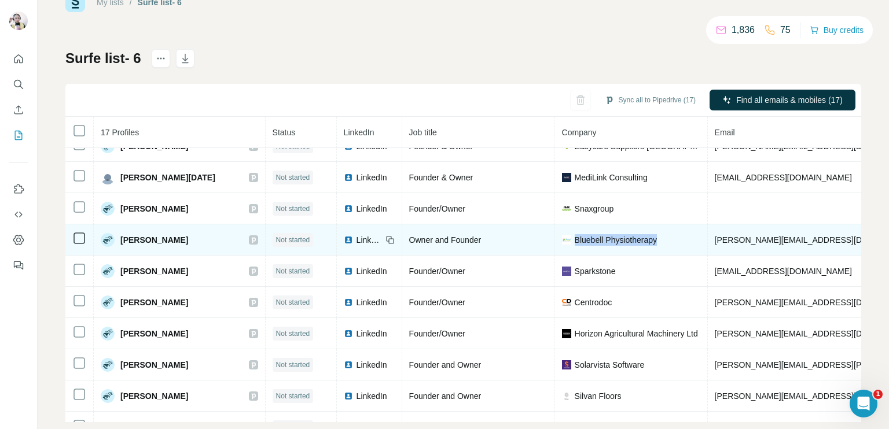
click at [620, 239] on span "Bluebell Physiotherapy" at bounding box center [616, 240] width 82 height 12
click at [752, 238] on span "[PERSON_NAME][EMAIL_ADDRESS][DOMAIN_NAME]" at bounding box center [817, 240] width 204 height 9
click at [604, 240] on span "Bluebell Physiotherapy" at bounding box center [616, 240] width 82 height 12
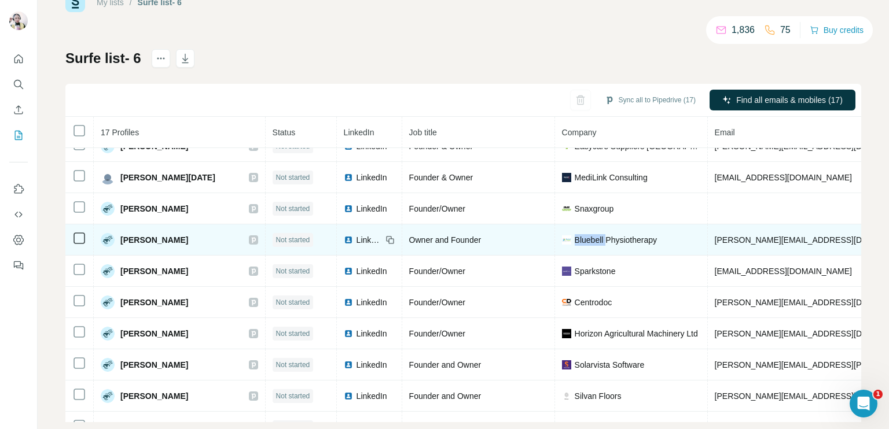
click at [604, 240] on span "Bluebell Physiotherapy" at bounding box center [616, 240] width 82 height 12
click at [755, 231] on td "[PERSON_NAME][EMAIL_ADDRESS][DOMAIN_NAME]" at bounding box center [850, 240] width 285 height 31
click at [754, 236] on span "[PERSON_NAME][EMAIL_ADDRESS][DOMAIN_NAME]" at bounding box center [817, 240] width 204 height 9
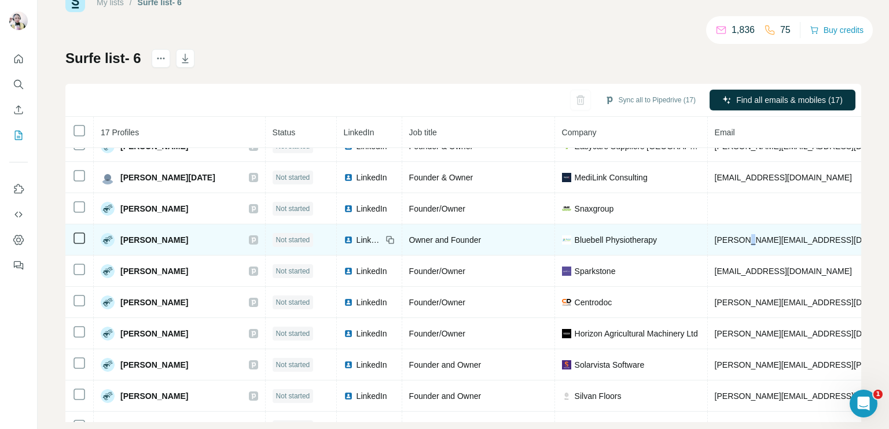
click at [754, 236] on span "[PERSON_NAME][EMAIL_ADDRESS][DOMAIN_NAME]" at bounding box center [817, 240] width 204 height 9
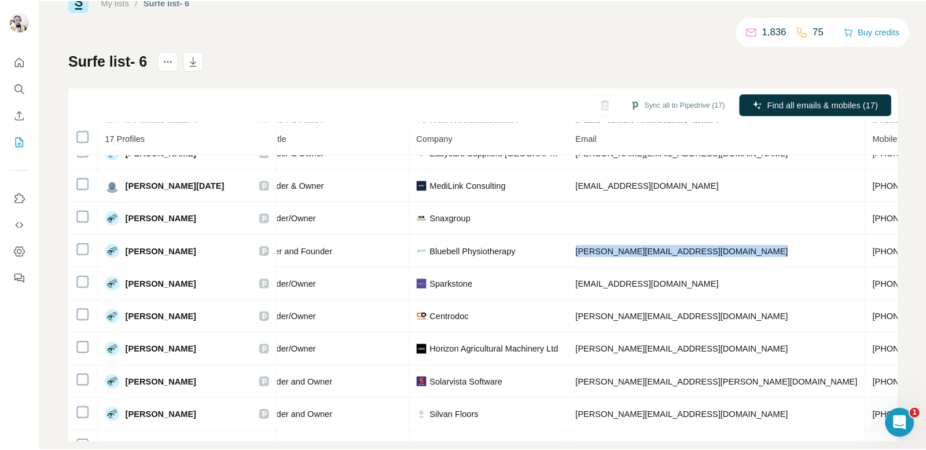
scroll to position [174, 245]
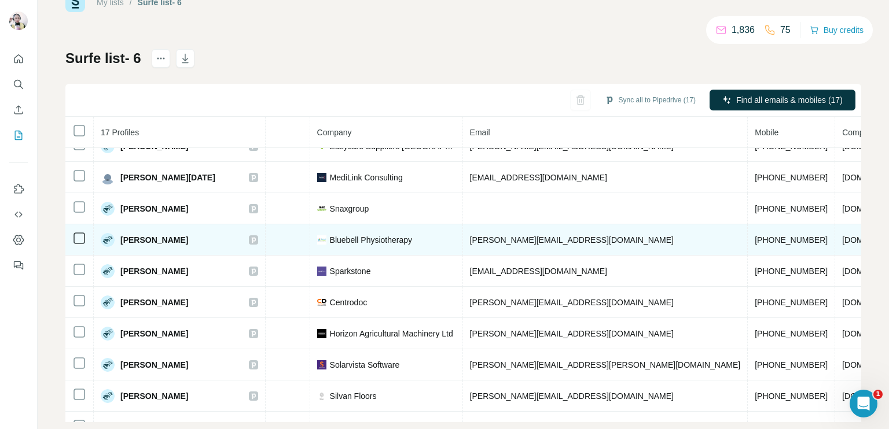
click at [755, 237] on span "[PHONE_NUMBER]" at bounding box center [791, 240] width 73 height 9
click at [164, 236] on span "[PERSON_NAME]" at bounding box center [154, 240] width 68 height 12
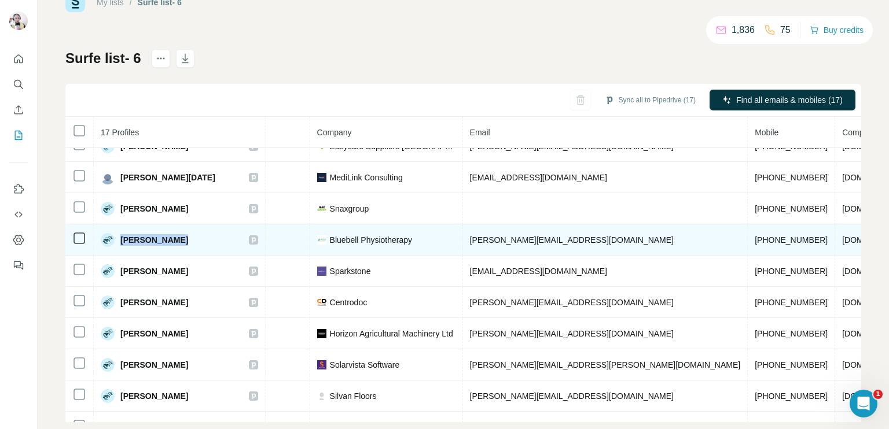
click at [164, 236] on span "[PERSON_NAME]" at bounding box center [154, 240] width 68 height 12
click at [199, 233] on div "[PERSON_NAME]" at bounding box center [179, 240] width 157 height 14
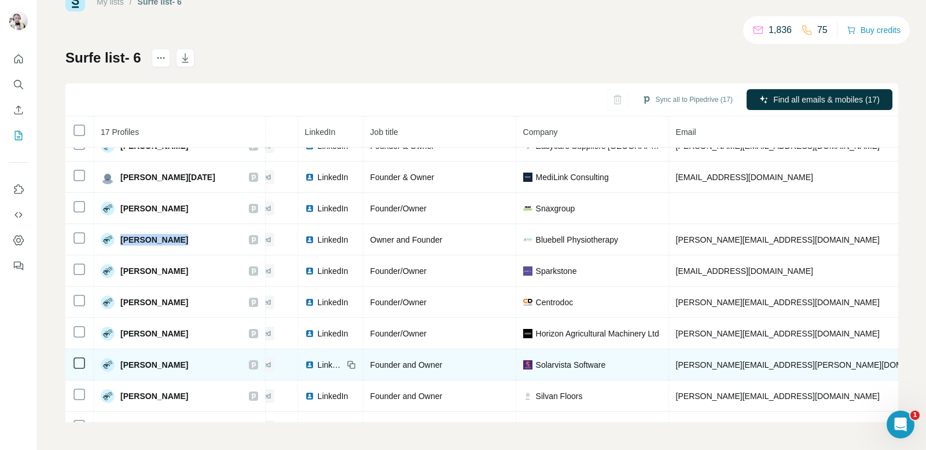
scroll to position [174, 39]
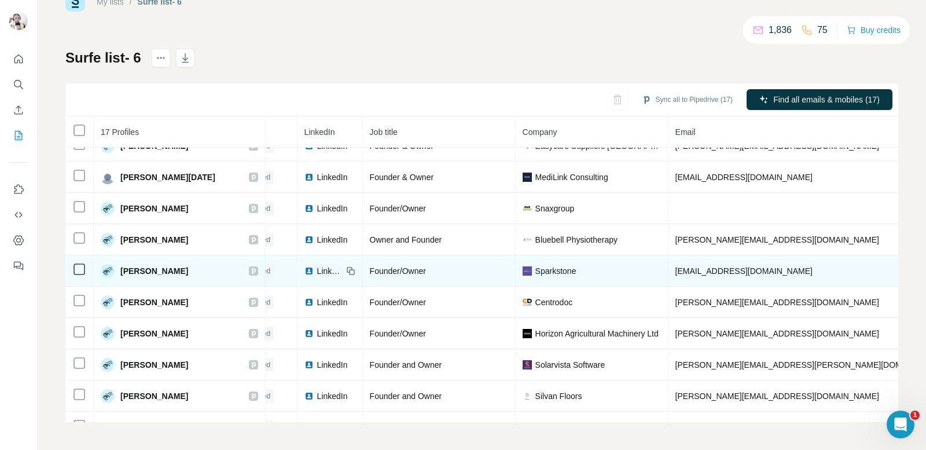
click at [336, 271] on span "LinkedIn" at bounding box center [329, 271] width 25 height 12
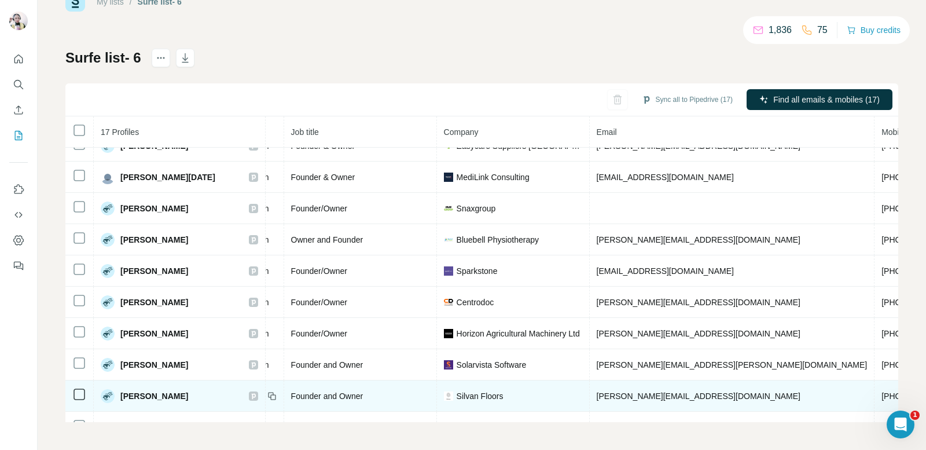
scroll to position [174, 127]
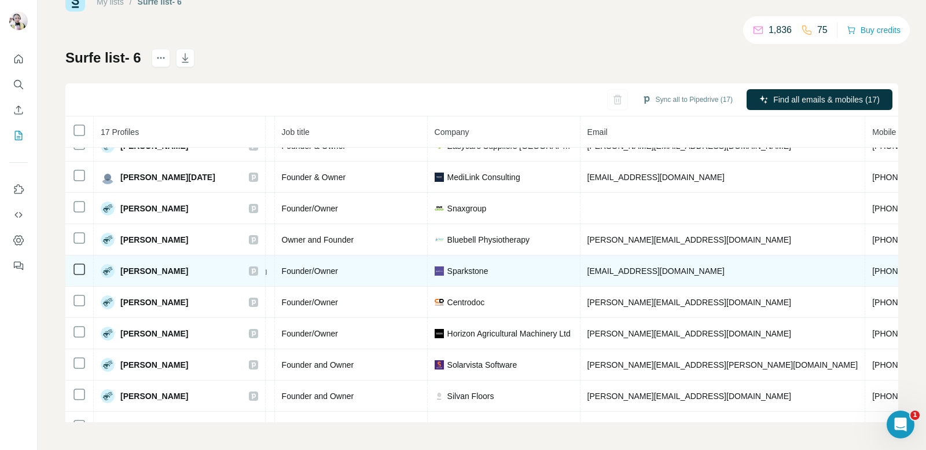
click at [872, 270] on span "[PHONE_NUMBER]" at bounding box center [908, 270] width 73 height 9
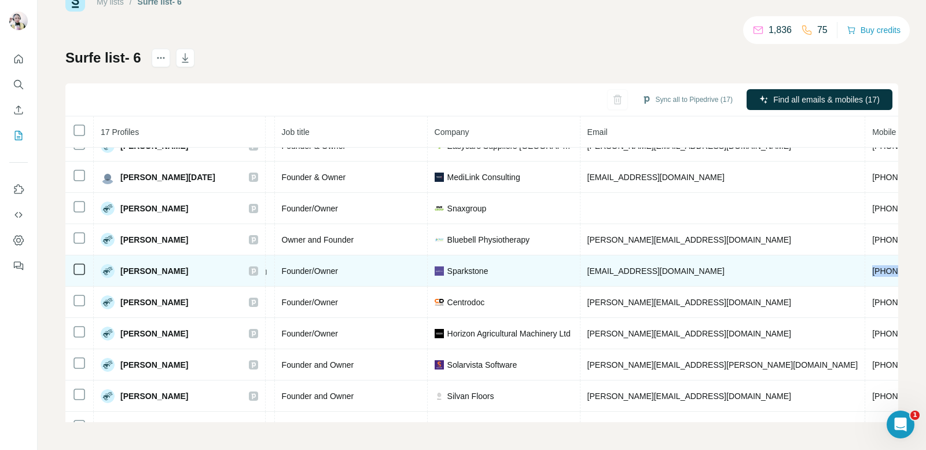
click at [872, 270] on span "[PHONE_NUMBER]" at bounding box center [908, 270] width 73 height 9
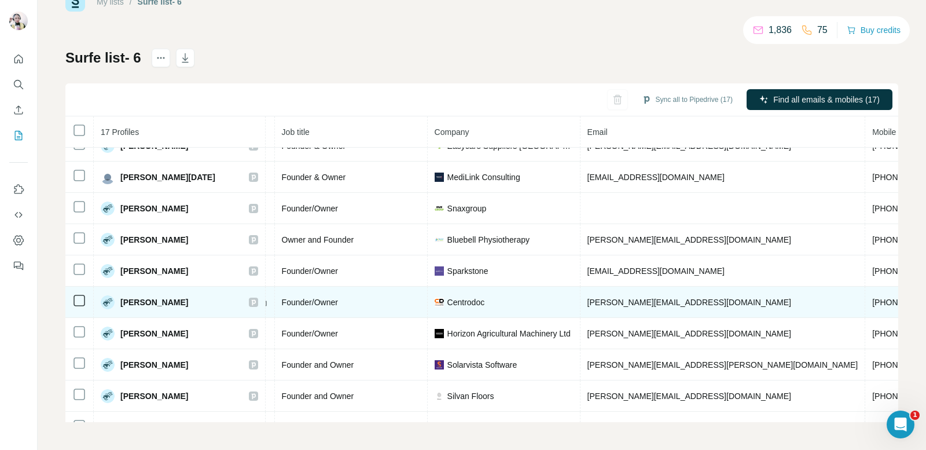
click at [865, 296] on td "[PHONE_NUMBER]" at bounding box center [908, 301] width 87 height 31
click at [872, 299] on span "[PHONE_NUMBER]" at bounding box center [908, 301] width 73 height 9
click at [872, 301] on span "[PHONE_NUMBER]" at bounding box center [908, 301] width 73 height 9
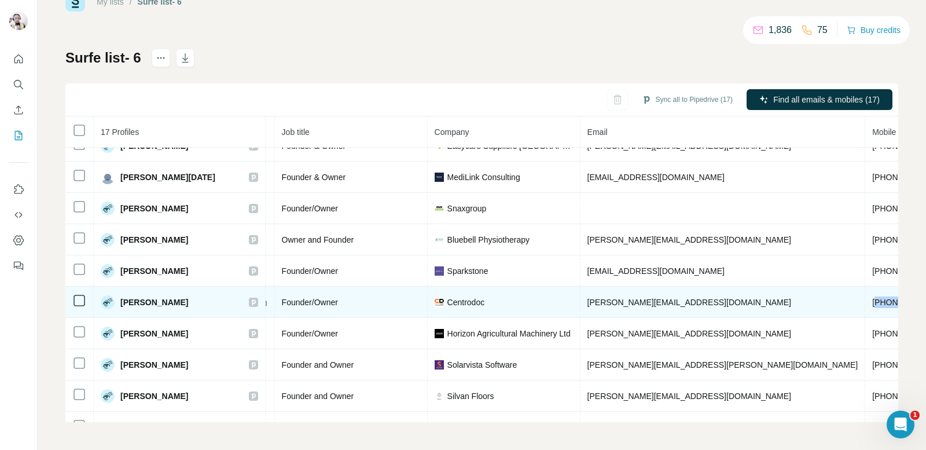
click at [872, 301] on span "[PHONE_NUMBER]" at bounding box center [908, 301] width 73 height 9
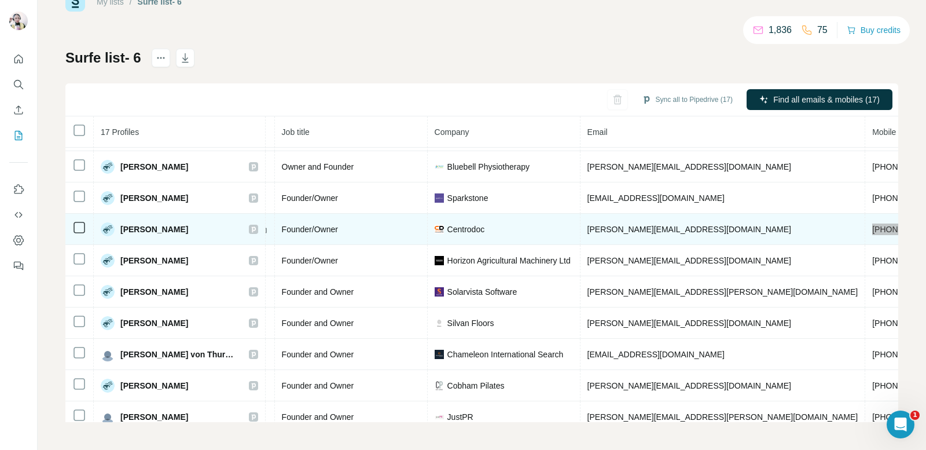
scroll to position [263, 127]
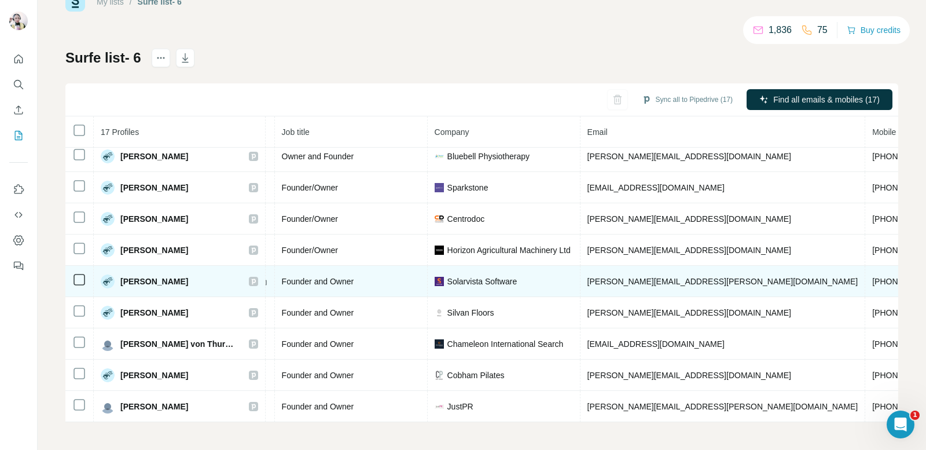
click at [872, 277] on span "[PHONE_NUMBER]" at bounding box center [908, 281] width 73 height 9
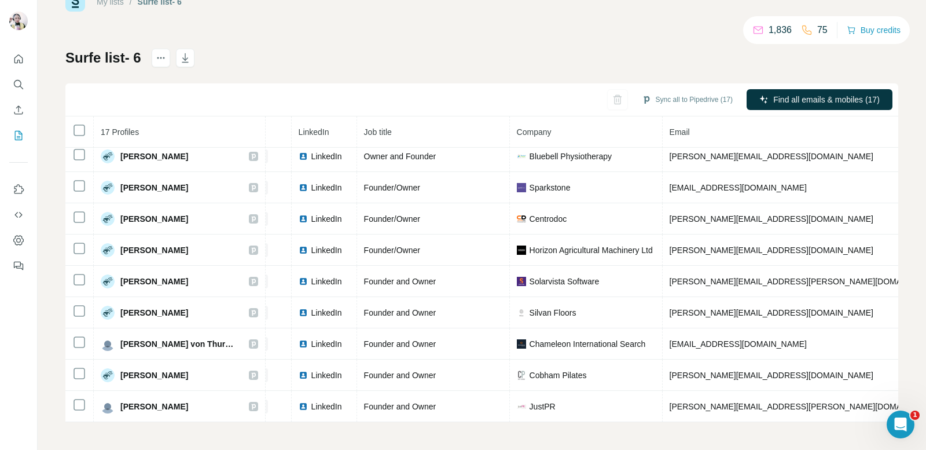
scroll to position [263, 0]
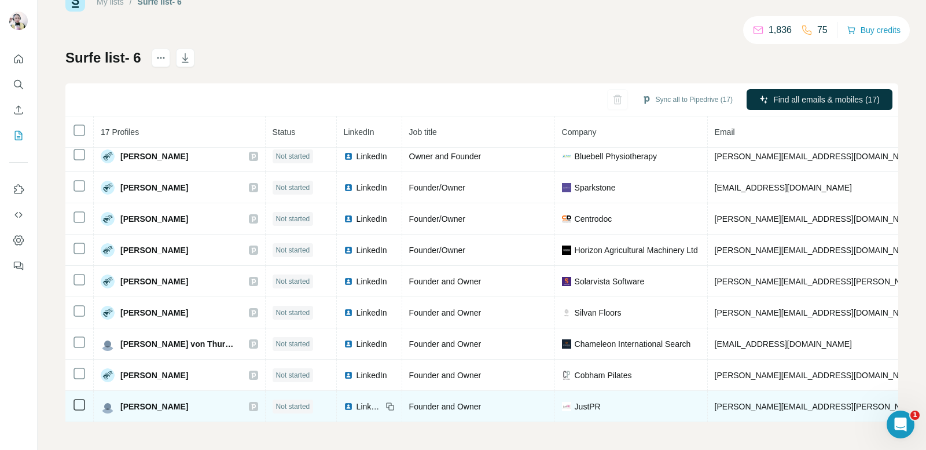
click at [371, 400] on span "LinkedIn" at bounding box center [368, 406] width 25 height 12
click at [610, 413] on td "JustPR" at bounding box center [631, 406] width 153 height 31
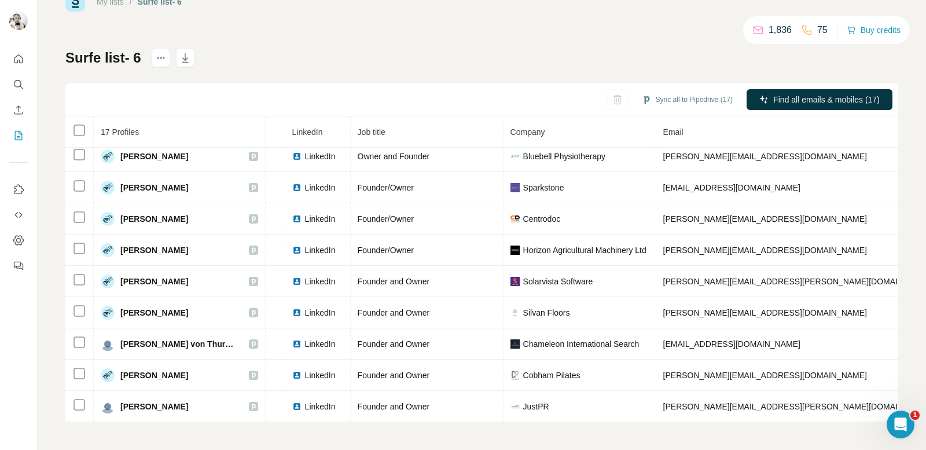
scroll to position [263, 117]
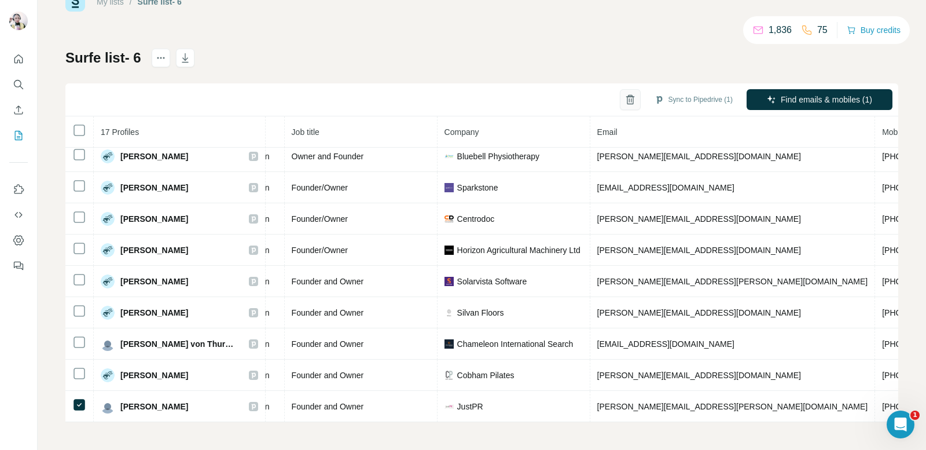
click at [628, 95] on icon "button" at bounding box center [630, 96] width 5 height 2
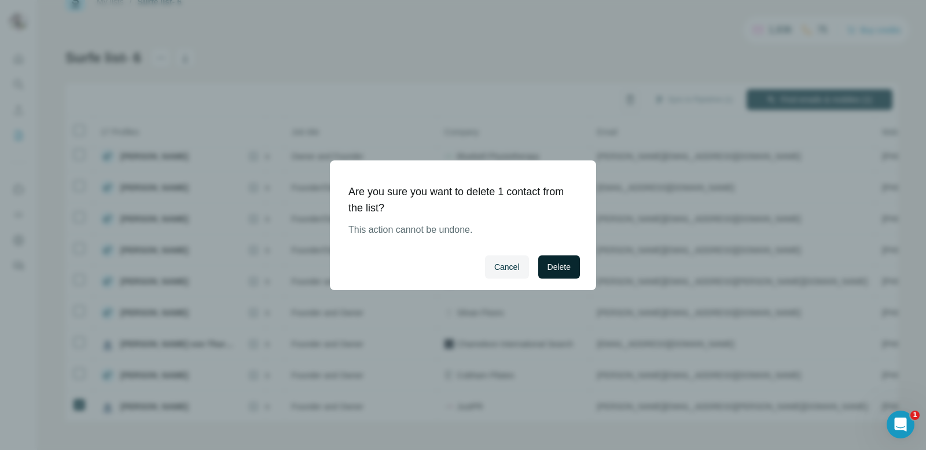
click at [551, 264] on span "Delete" at bounding box center [558, 267] width 23 height 12
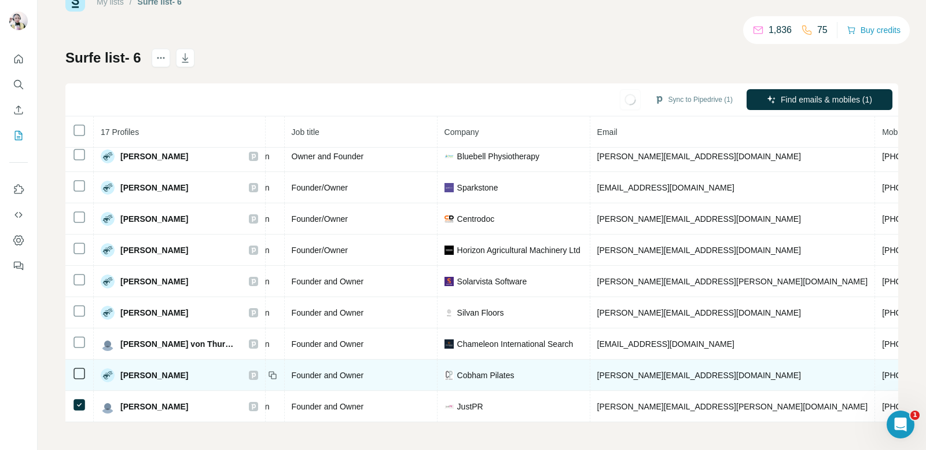
scroll to position [231, 117]
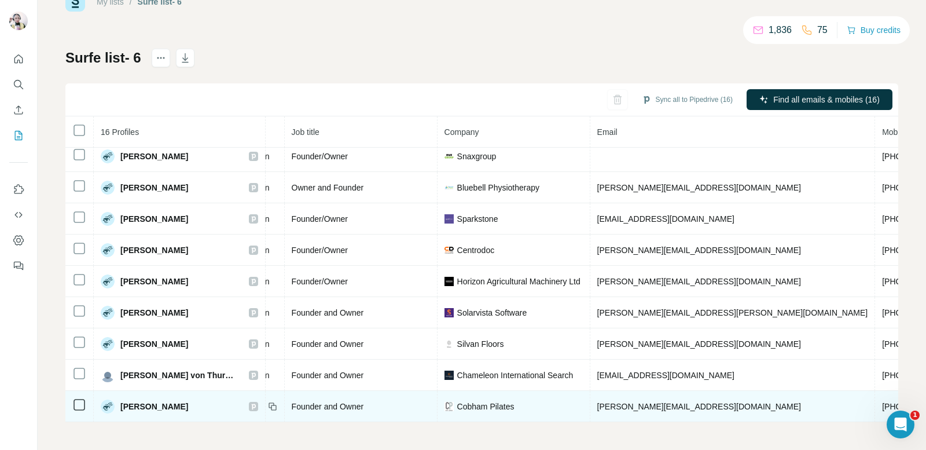
drag, startPoint x: 279, startPoint y: 414, endPoint x: 245, endPoint y: 414, distance: 34.1
click at [245, 414] on tr "[PERSON_NAME] Not started LinkedIn Founder and Owner Cobham Pilates [PERSON_NAM…" at bounding box center [566, 406] width 1237 height 31
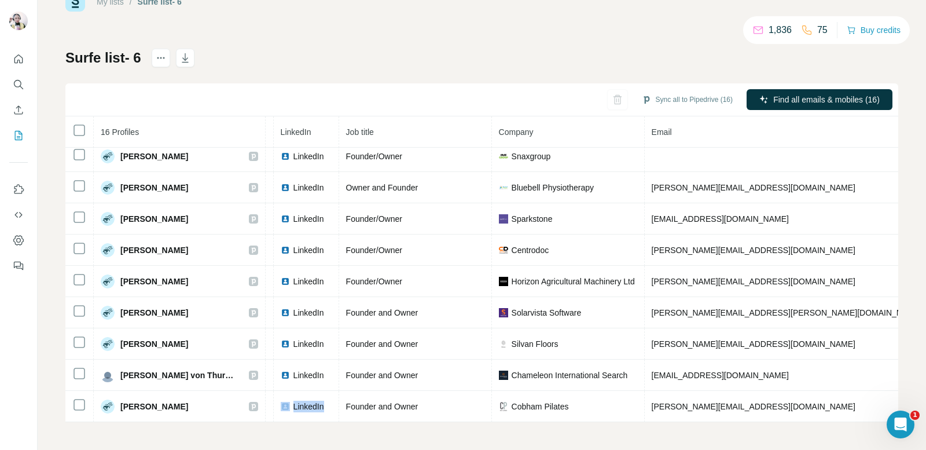
scroll to position [231, 62]
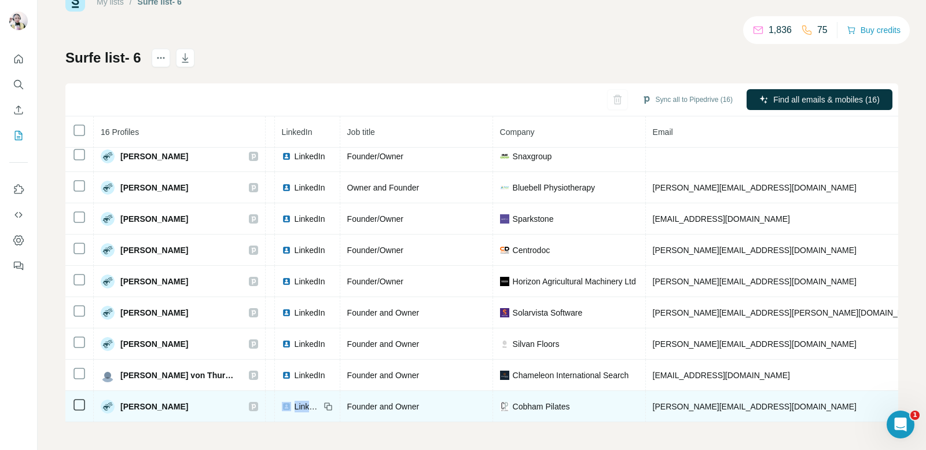
click at [307, 400] on span "LinkedIn" at bounding box center [307, 406] width 25 height 12
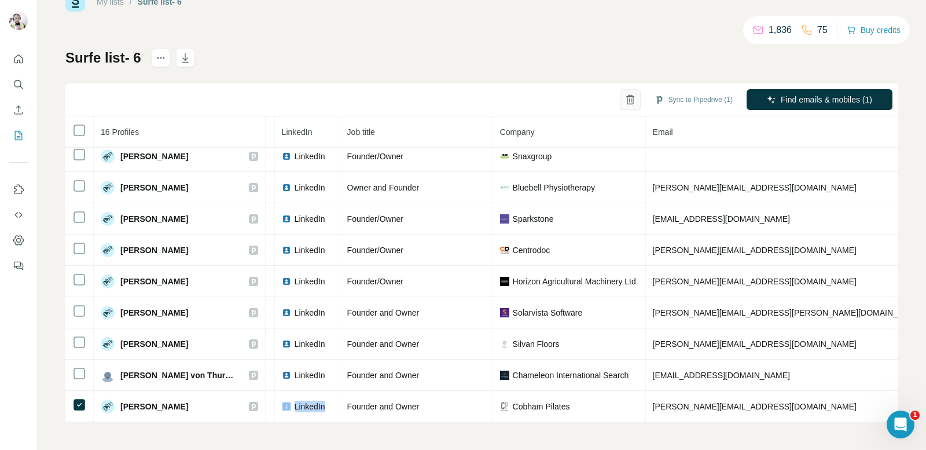
click at [624, 101] on icon "button" at bounding box center [630, 100] width 12 height 12
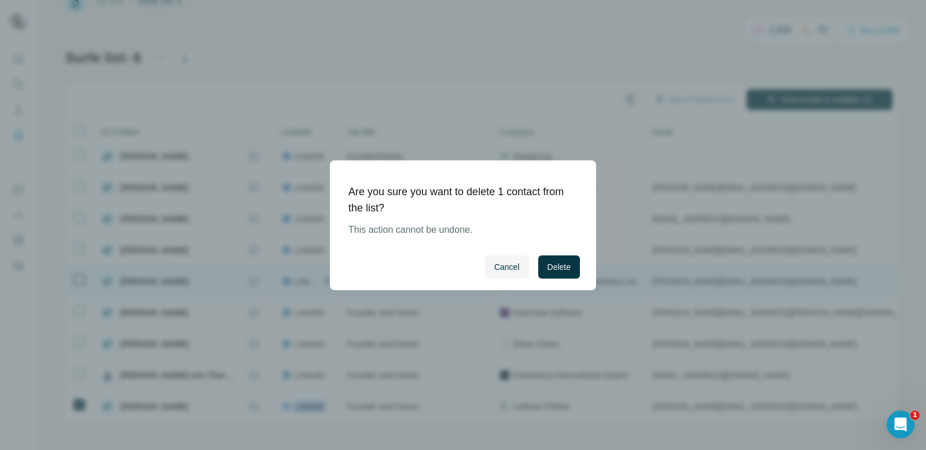
click at [569, 261] on span "Delete" at bounding box center [558, 267] width 23 height 12
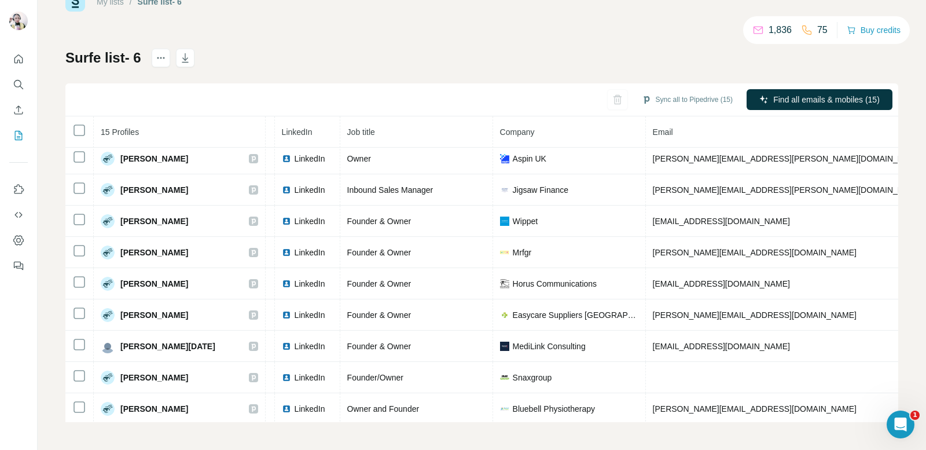
scroll to position [0, 62]
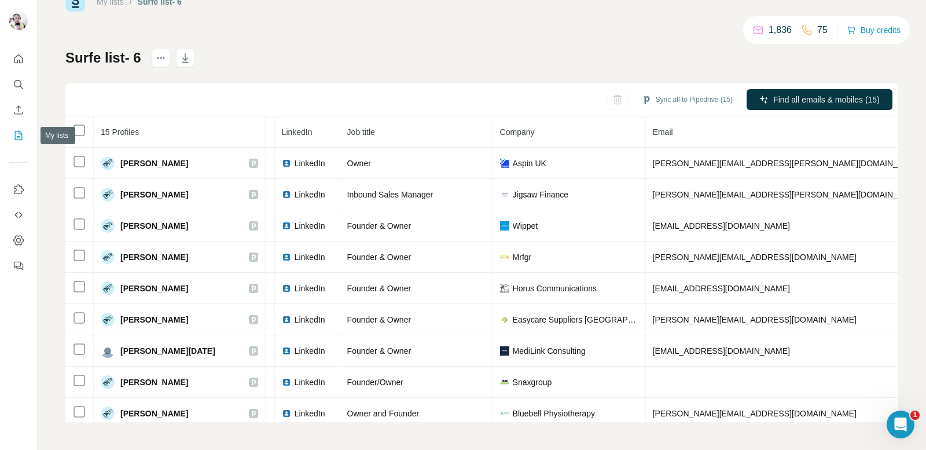
click at [17, 135] on icon "My lists" at bounding box center [19, 136] width 12 height 12
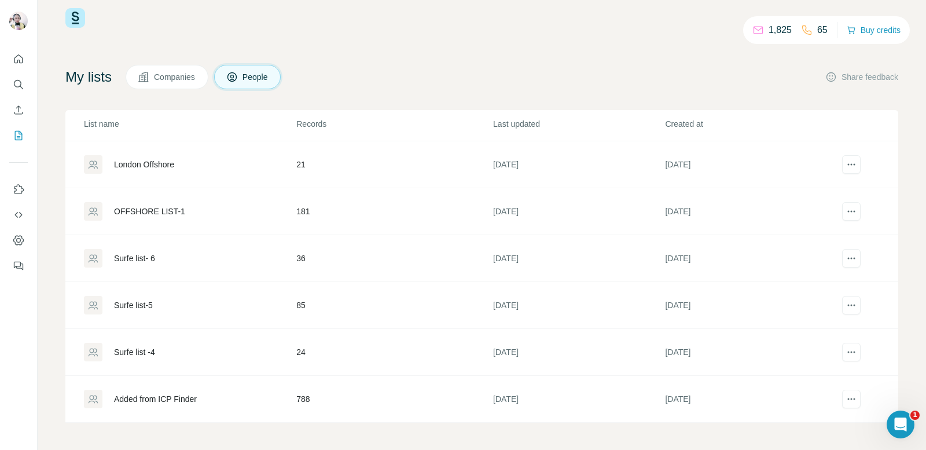
scroll to position [20, 0]
click at [9, 125] on button "My lists" at bounding box center [18, 135] width 19 height 21
click at [311, 271] on td "36" at bounding box center [394, 257] width 197 height 47
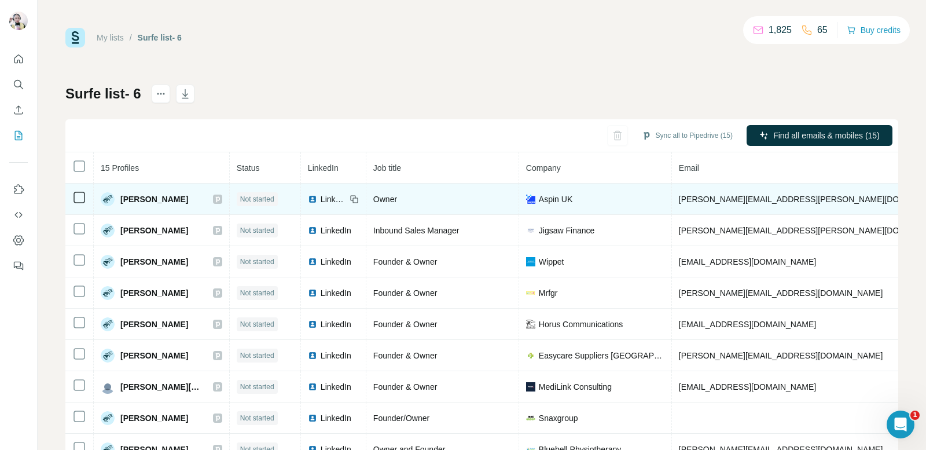
click at [333, 192] on td "LinkedIn" at bounding box center [333, 198] width 65 height 31
click at [331, 201] on span "LinkedIn" at bounding box center [333, 199] width 25 height 12
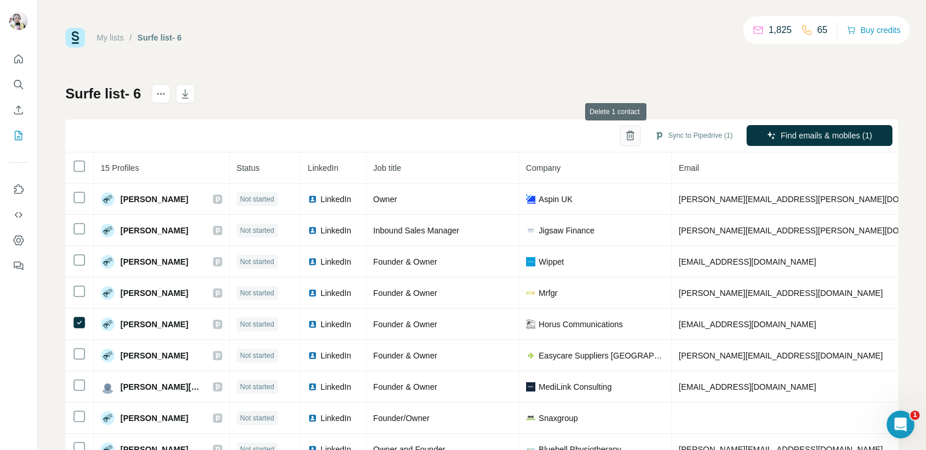
click at [628, 137] on icon "button" at bounding box center [629, 136] width 3 height 4
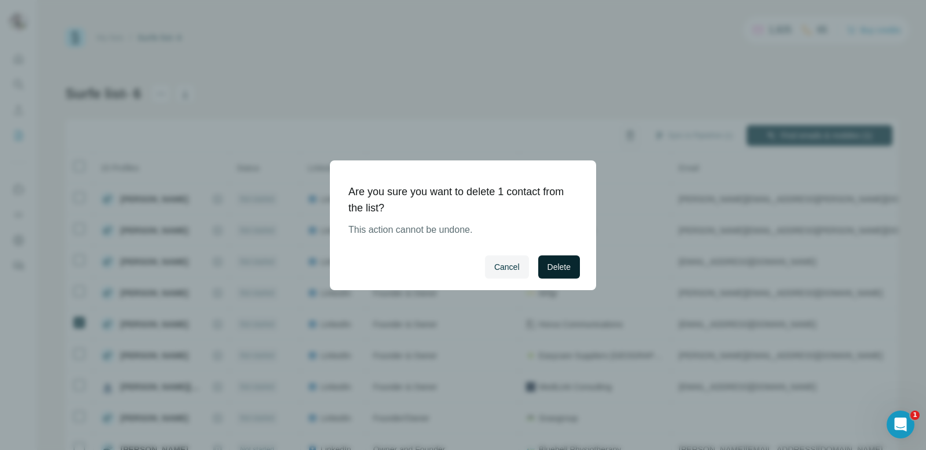
click at [547, 267] on span "Delete" at bounding box center [558, 267] width 23 height 12
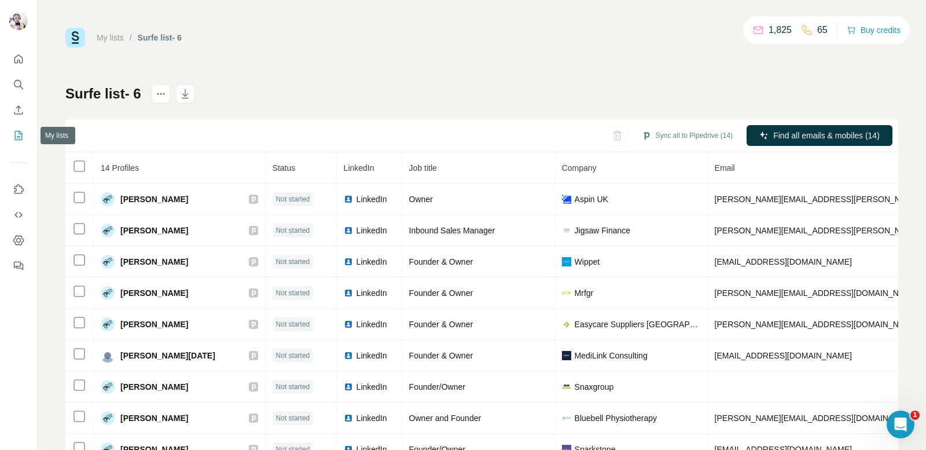
click at [21, 133] on icon "My lists" at bounding box center [19, 135] width 8 height 9
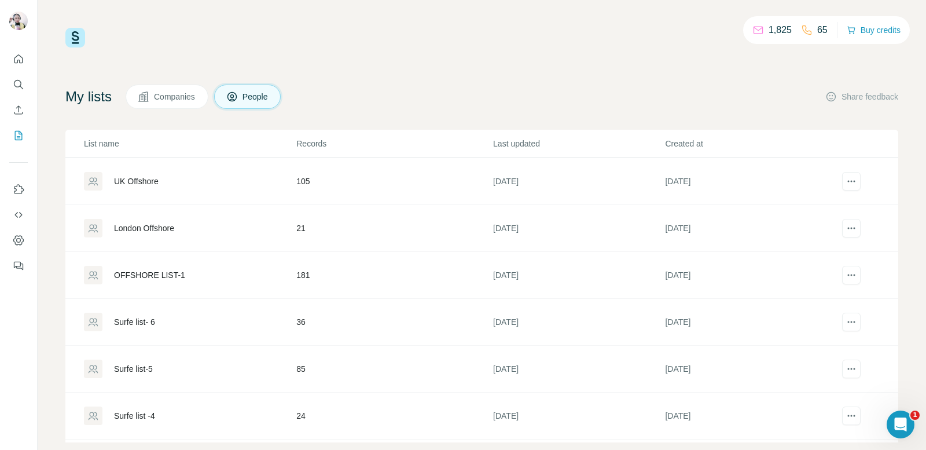
click at [257, 224] on div "London Offshore" at bounding box center [189, 228] width 211 height 19
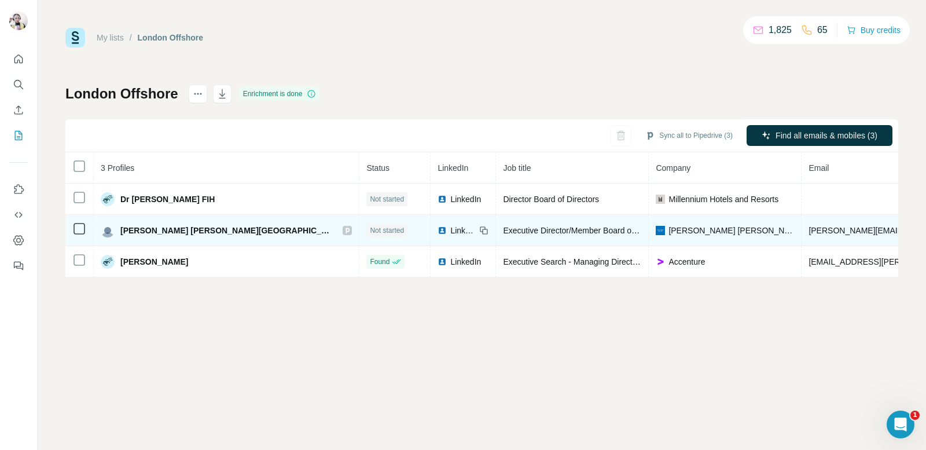
click at [450, 230] on span "LinkedIn" at bounding box center [462, 231] width 25 height 12
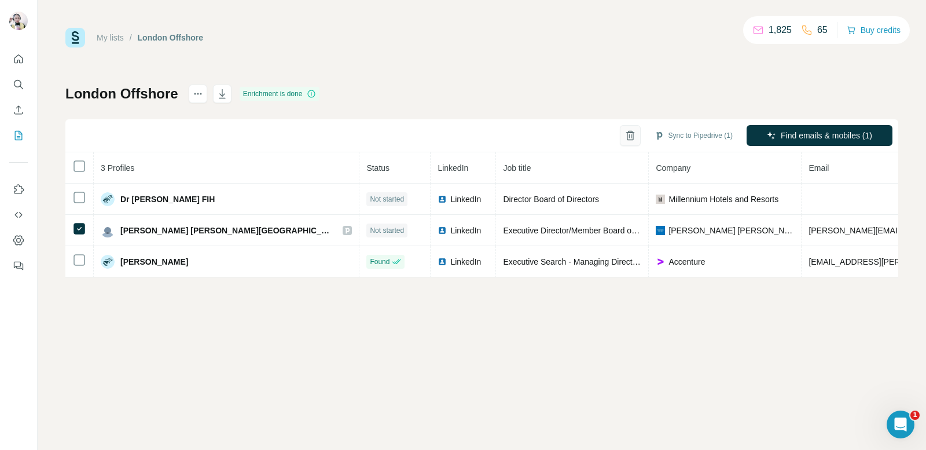
click at [628, 133] on icon "button" at bounding box center [630, 136] width 12 height 12
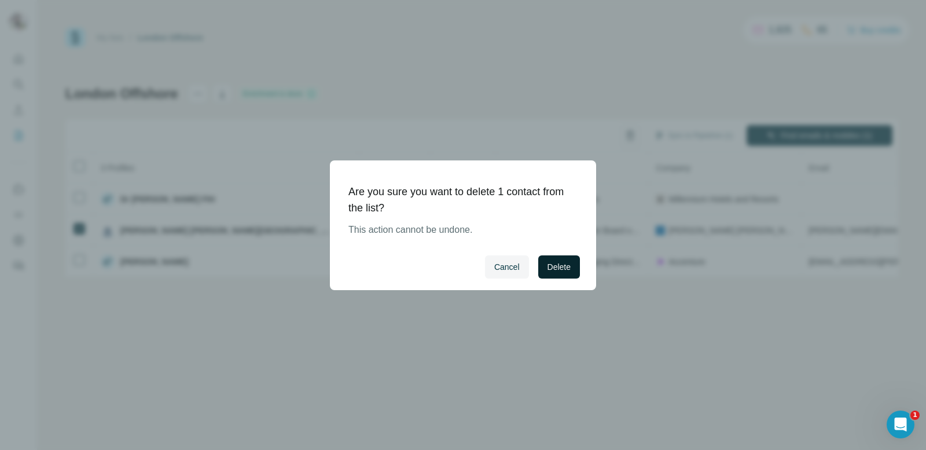
click at [552, 263] on span "Delete" at bounding box center [558, 267] width 23 height 12
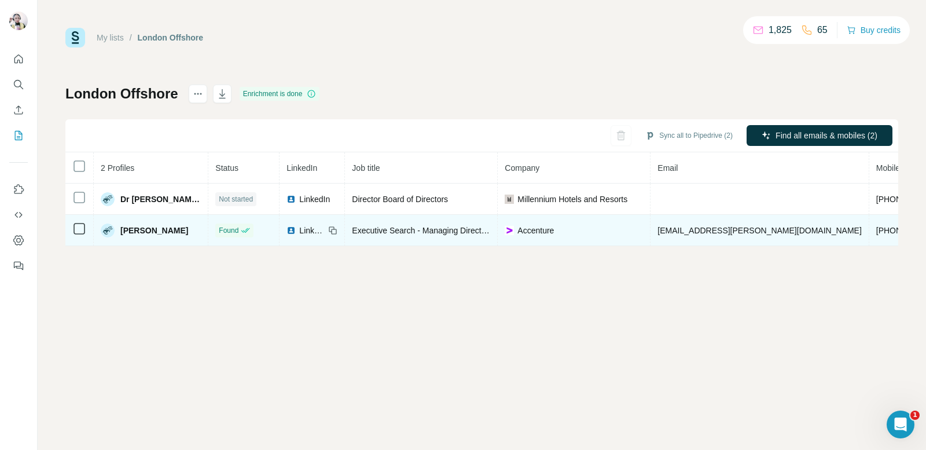
click at [299, 229] on span "LinkedIn" at bounding box center [311, 231] width 25 height 12
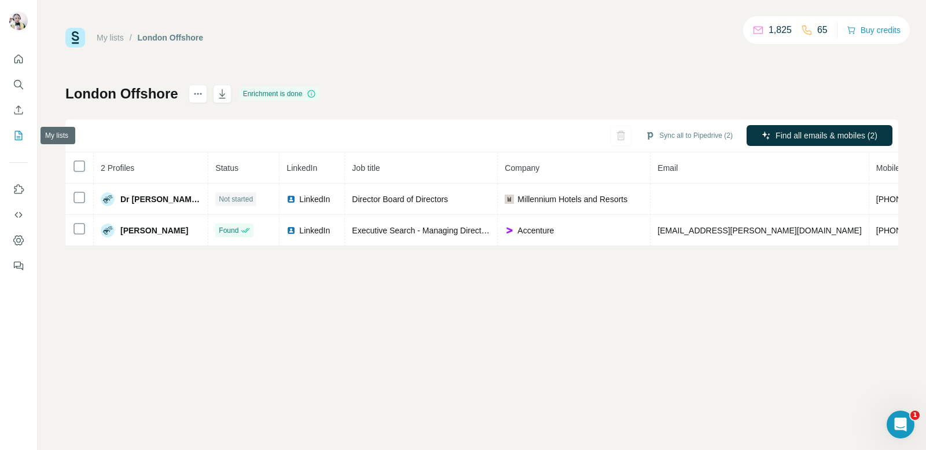
click at [14, 135] on icon "My lists" at bounding box center [19, 136] width 12 height 12
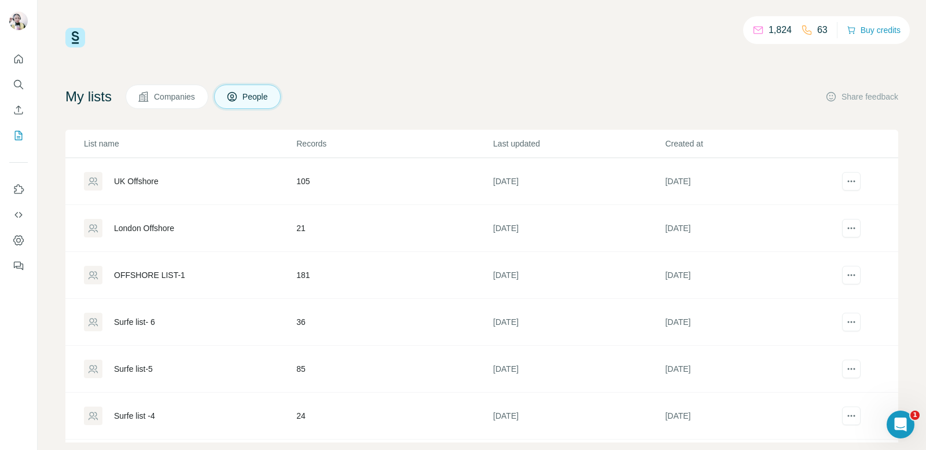
click at [230, 259] on td "OFFSHORE LIST-1" at bounding box center [180, 275] width 230 height 47
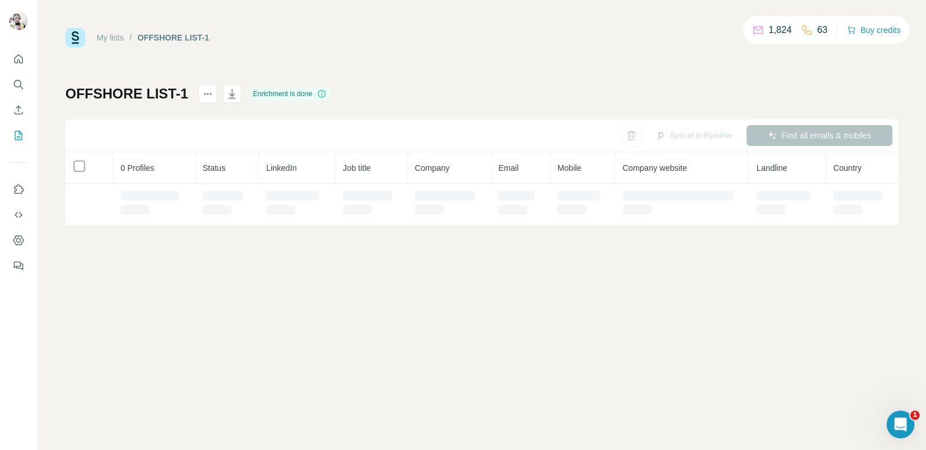
click at [253, 178] on th "Status" at bounding box center [228, 167] width 64 height 31
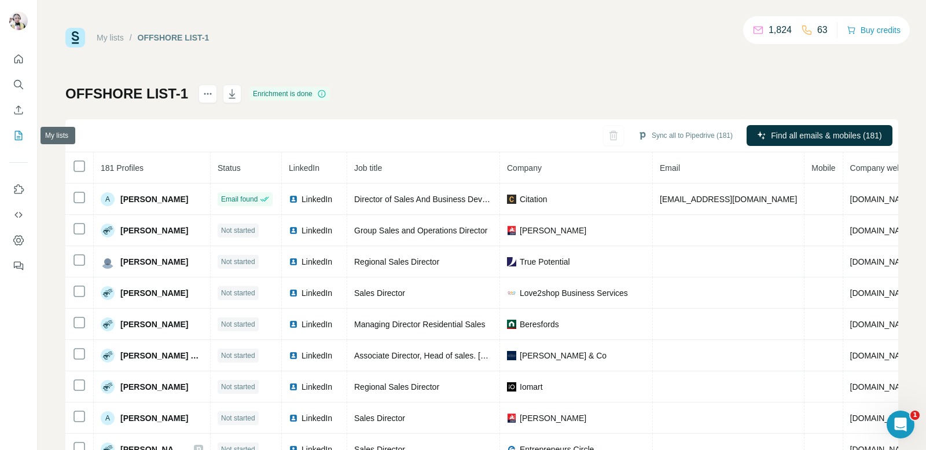
click at [27, 133] on button "My lists" at bounding box center [18, 135] width 19 height 21
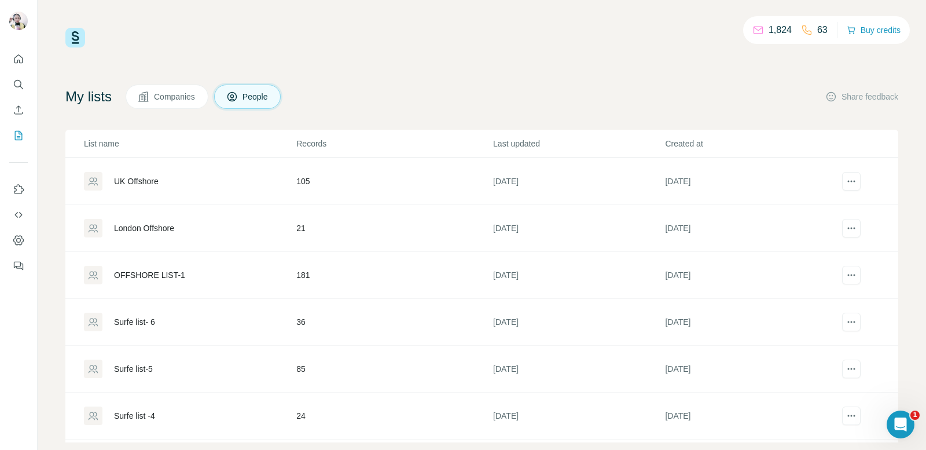
click at [176, 282] on div "OFFSHORE LIST-1" at bounding box center [189, 275] width 211 height 19
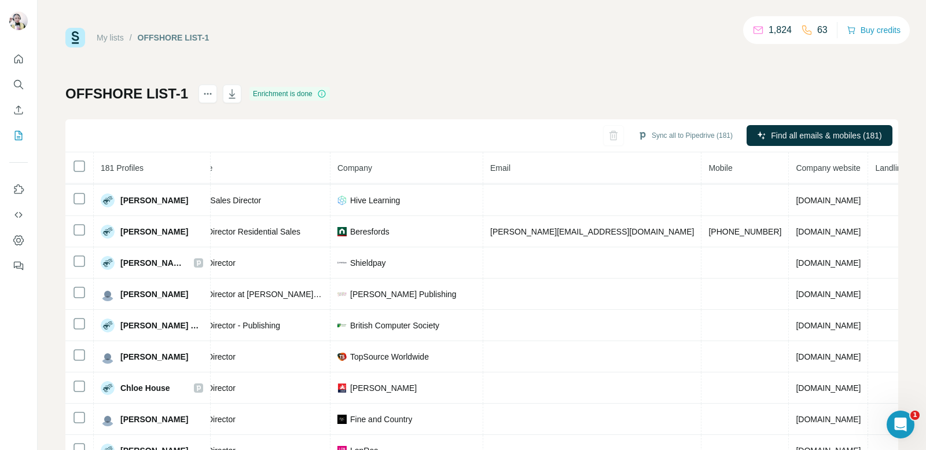
scroll to position [553, 170]
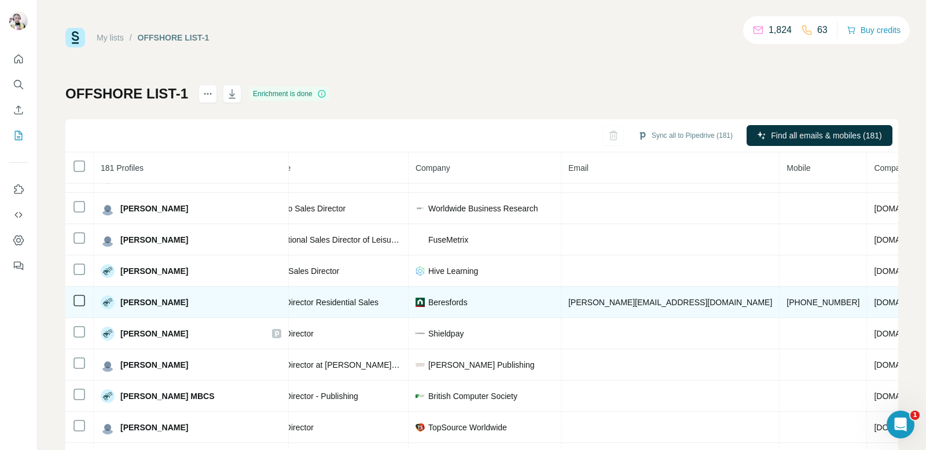
click at [786, 303] on span "[PHONE_NUMBER]" at bounding box center [822, 301] width 73 height 9
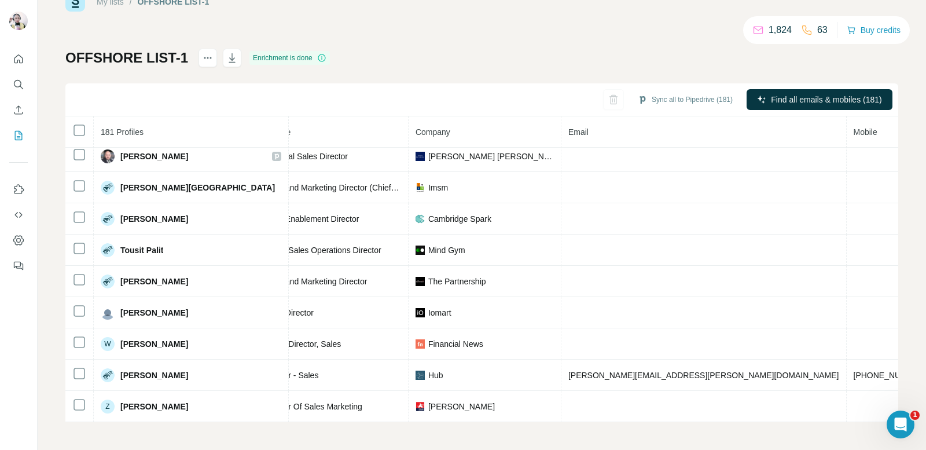
scroll to position [5387, 170]
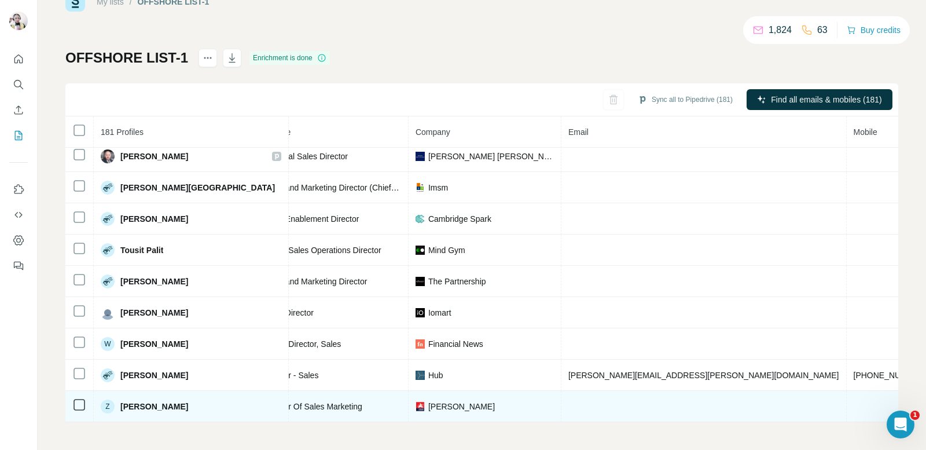
click at [561, 415] on td at bounding box center [703, 406] width 285 height 31
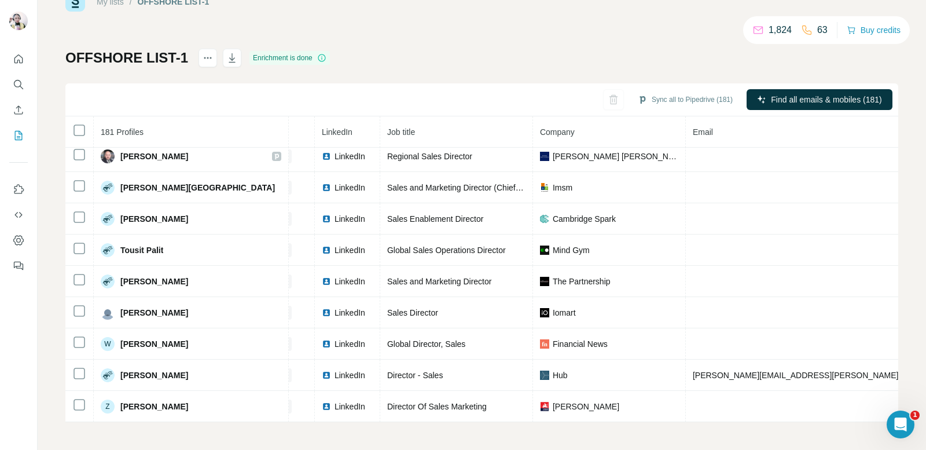
scroll to position [5387, 33]
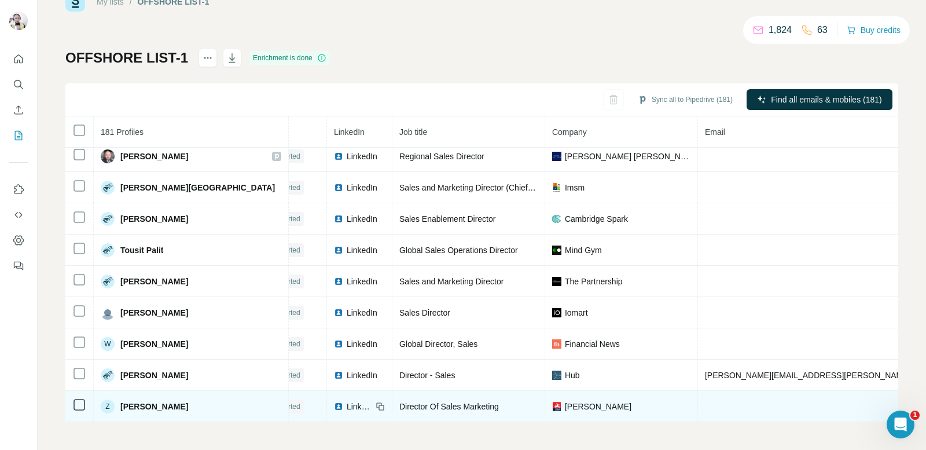
click at [347, 401] on span "LinkedIn" at bounding box center [359, 406] width 25 height 12
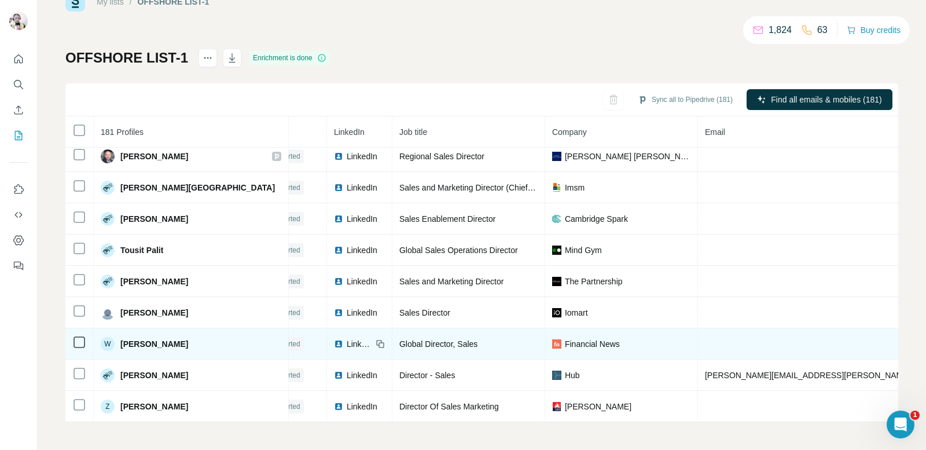
click at [347, 340] on span "LinkedIn" at bounding box center [359, 344] width 25 height 12
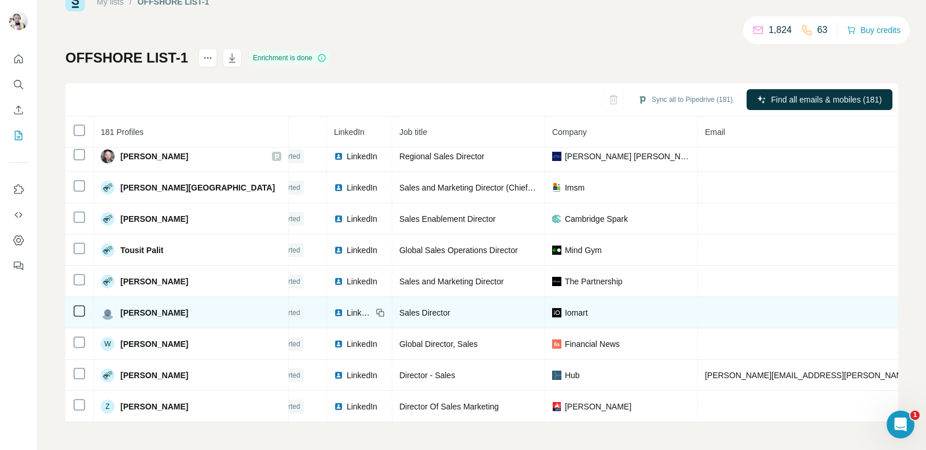
click at [347, 307] on span "LinkedIn" at bounding box center [359, 313] width 25 height 12
